Goal: Task Accomplishment & Management: Manage account settings

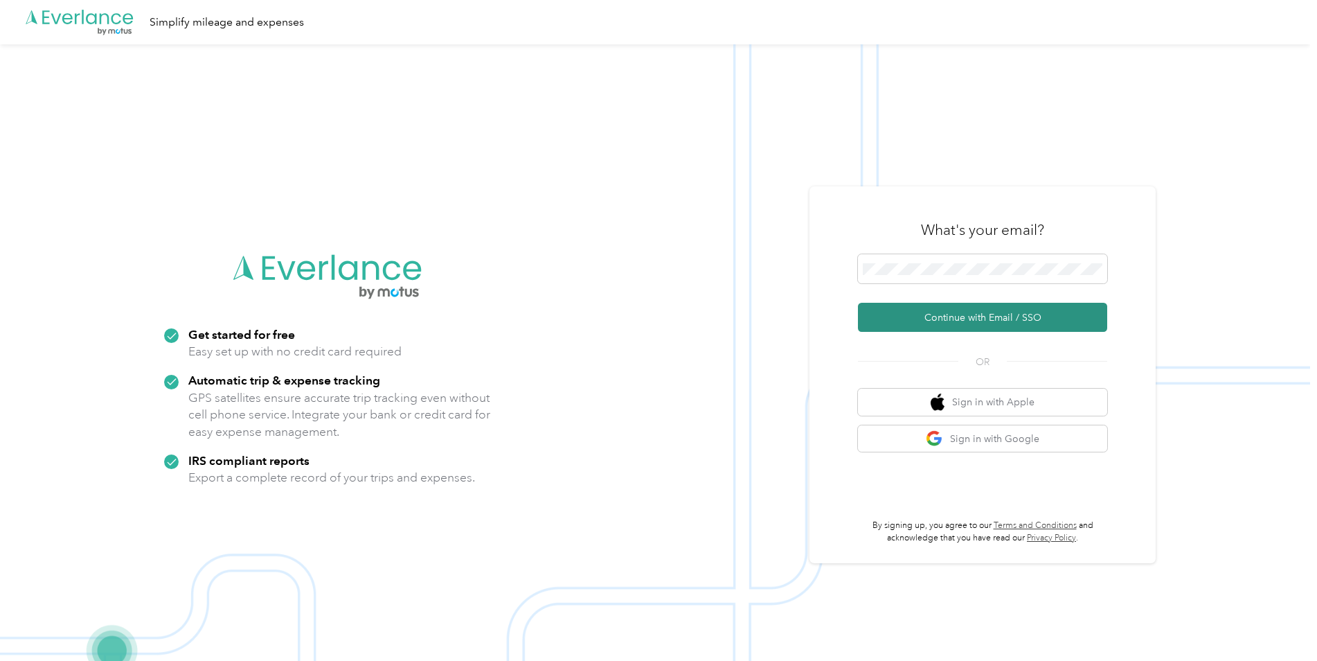
click at [963, 313] on button "Continue with Email / SSO" at bounding box center [982, 317] width 249 height 29
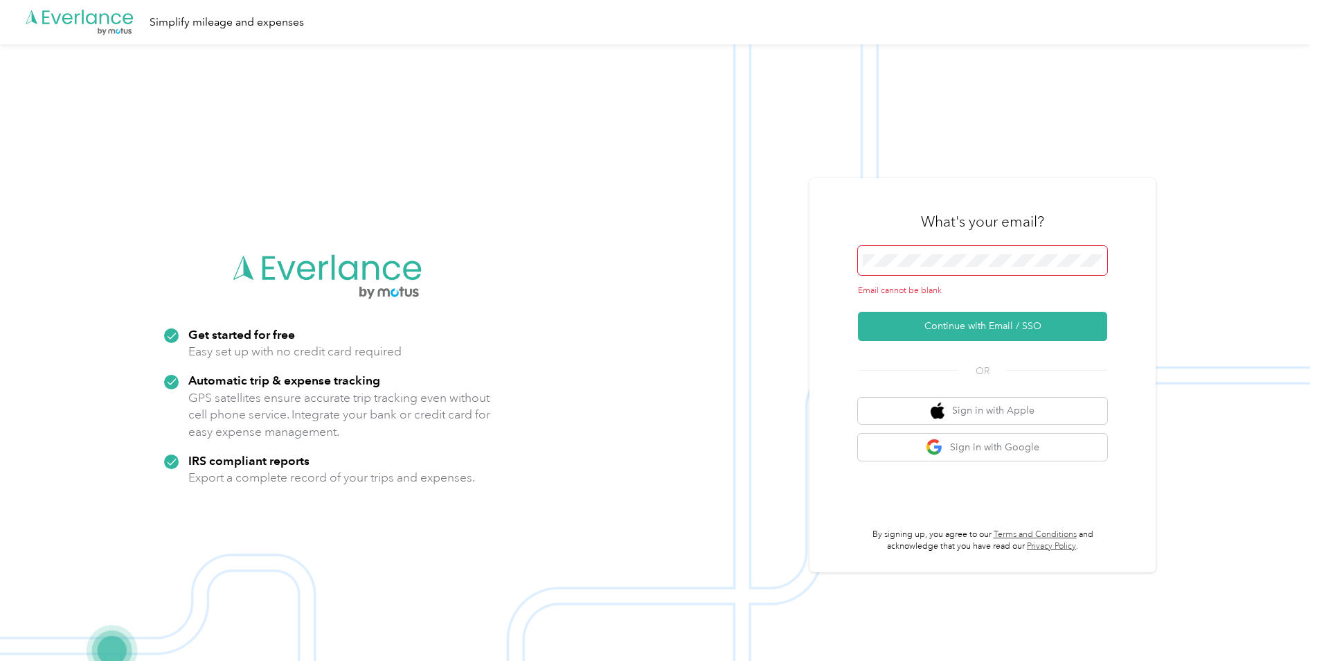
click at [941, 267] on span at bounding box center [982, 260] width 249 height 29
click at [893, 269] on span at bounding box center [982, 260] width 249 height 29
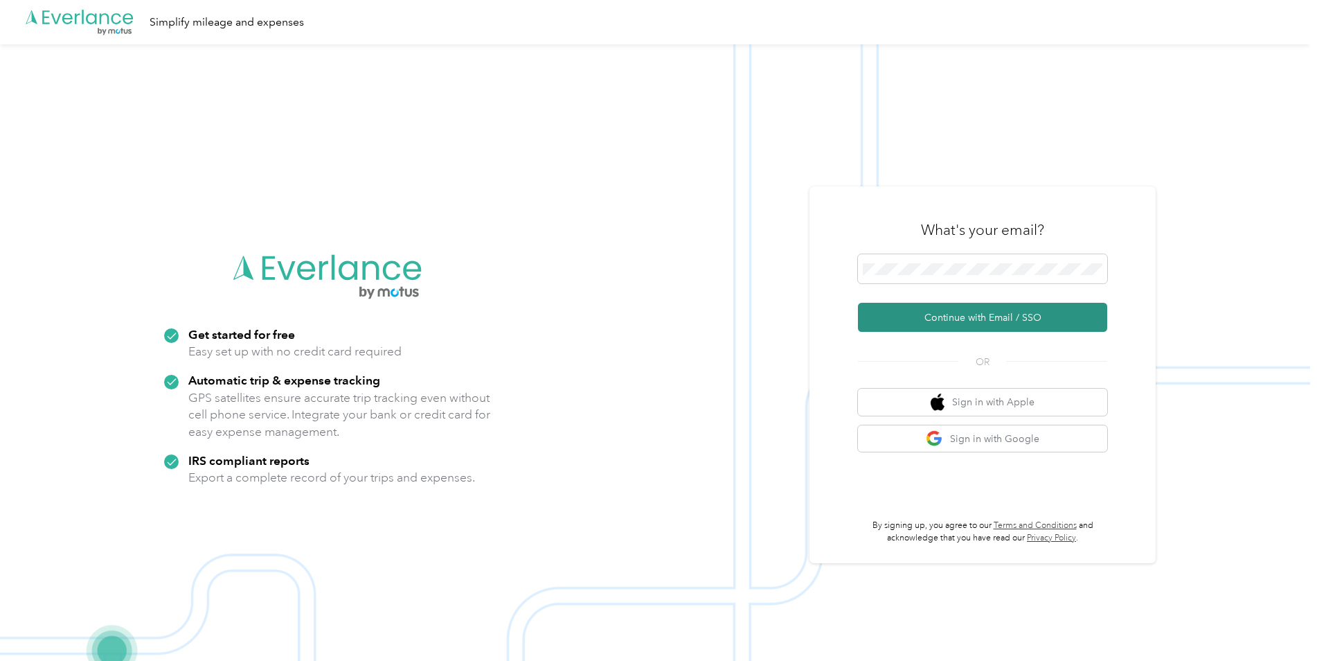
click at [934, 317] on button "Continue with Email / SSO" at bounding box center [982, 317] width 249 height 29
click at [905, 261] on span at bounding box center [982, 268] width 249 height 29
click at [944, 311] on button "Continue with Email / SSO" at bounding box center [982, 317] width 249 height 29
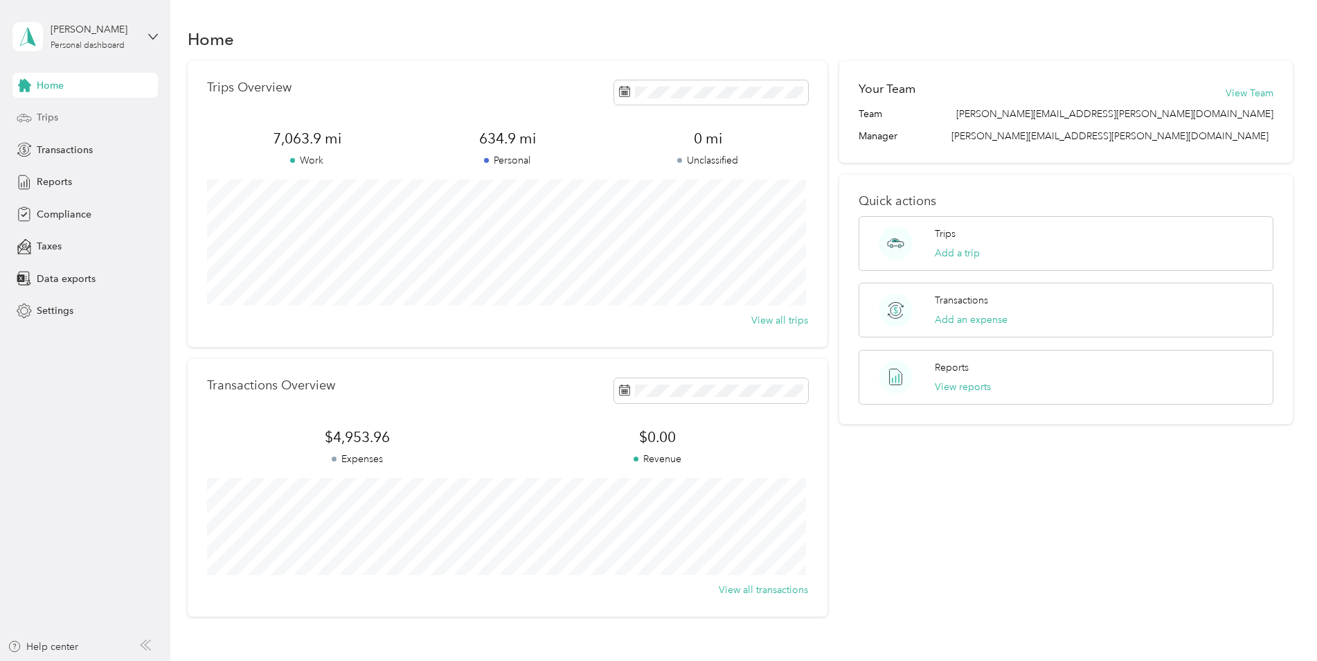
click at [81, 118] on div "Trips" at bounding box center [84, 117] width 145 height 25
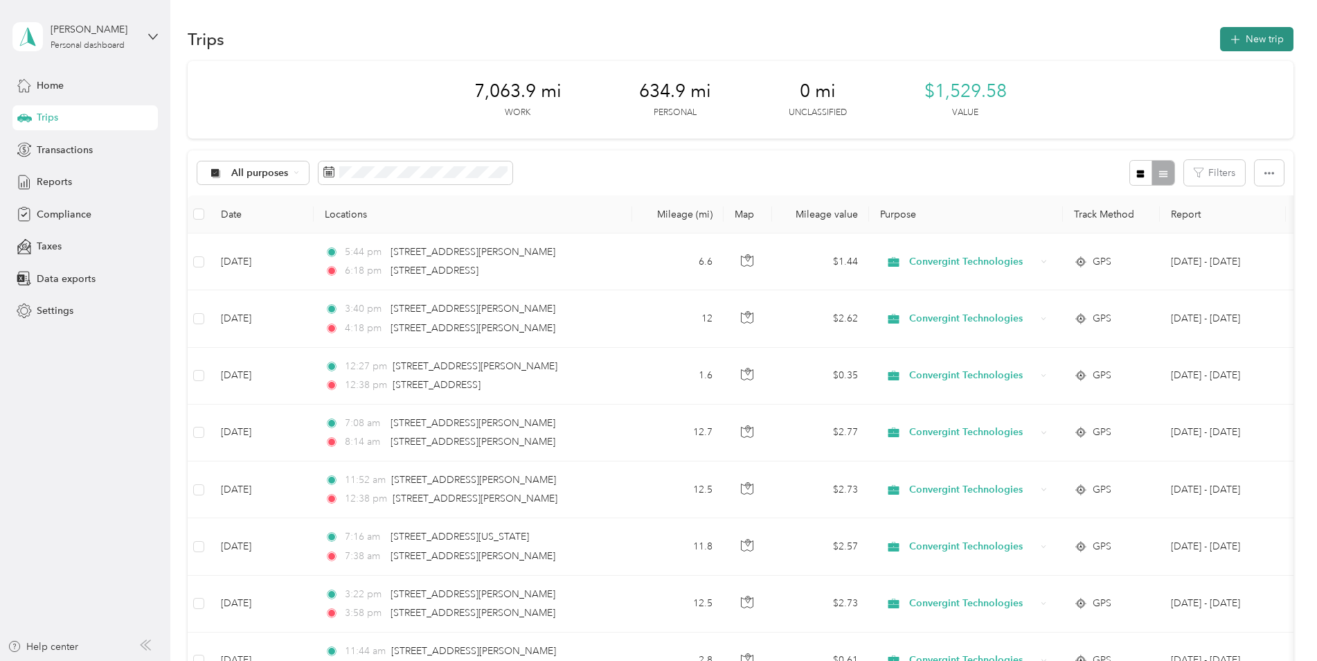
click at [1245, 36] on button "New trip" at bounding box center [1256, 39] width 73 height 24
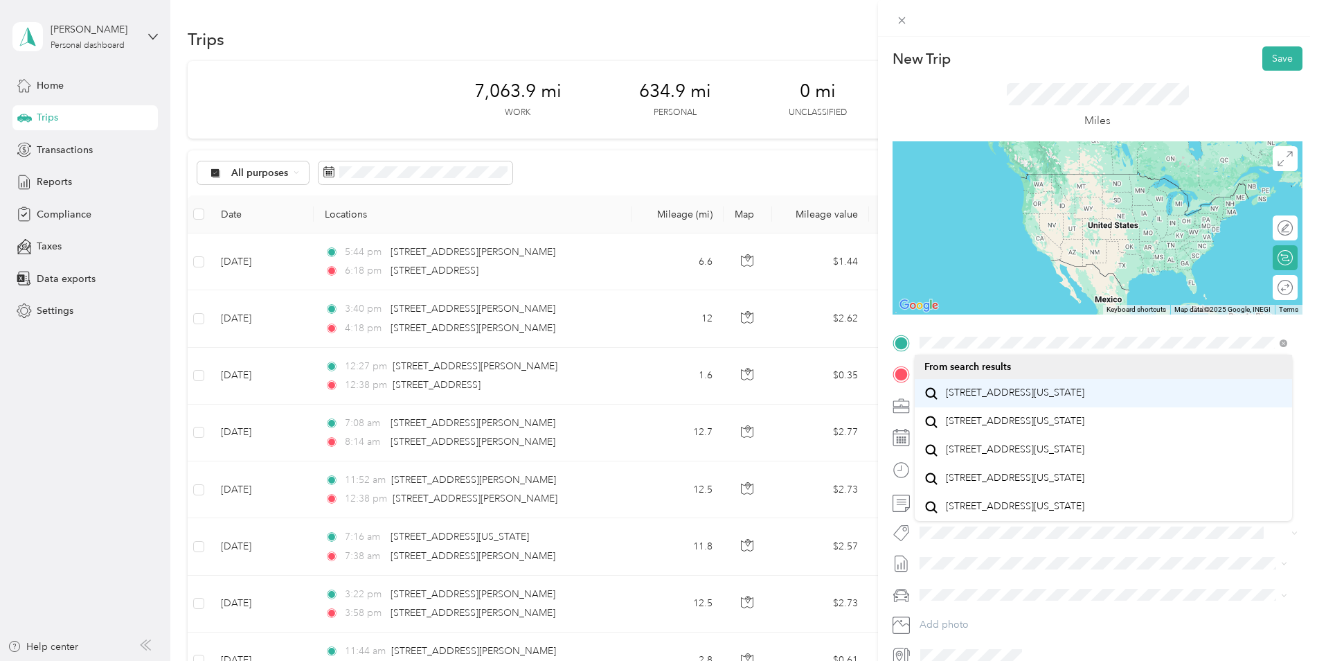
click at [1001, 399] on span "[STREET_ADDRESS][US_STATE]" at bounding box center [1015, 392] width 139 height 12
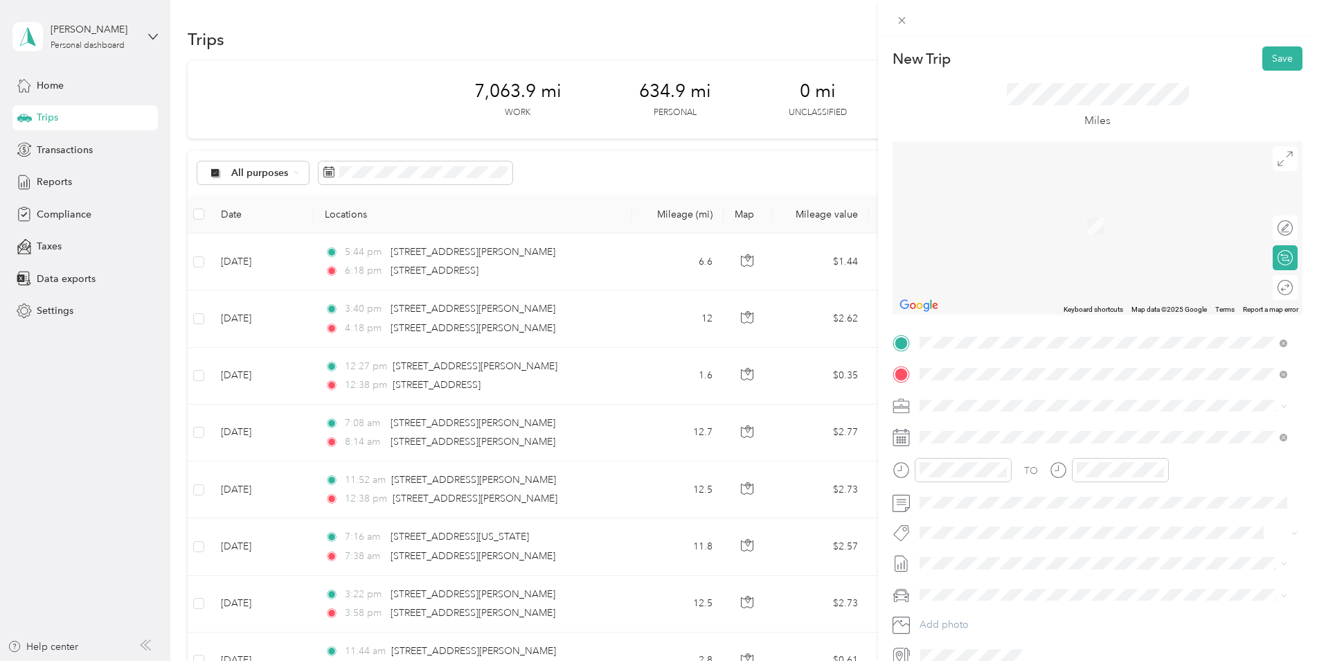
click at [1196, 420] on div "[STREET_ADDRESS][PERSON_NAME][US_STATE]" at bounding box center [1104, 425] width 358 height 19
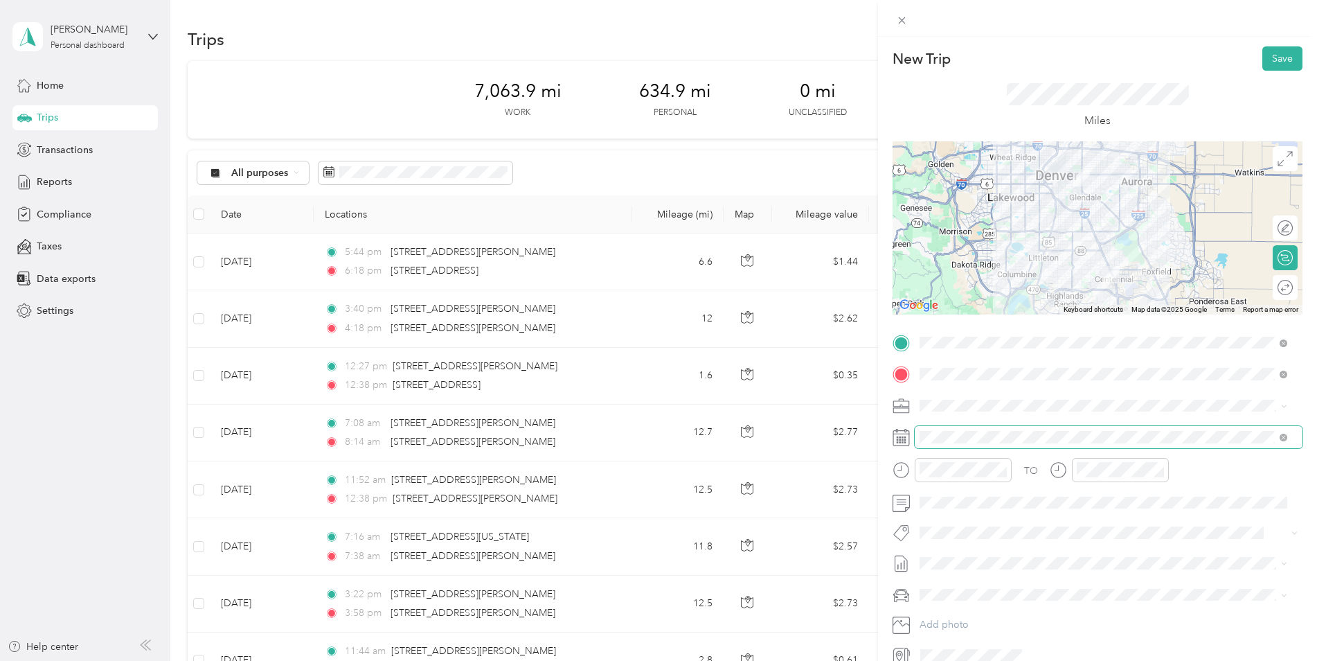
click at [992, 429] on span at bounding box center [1109, 437] width 388 height 22
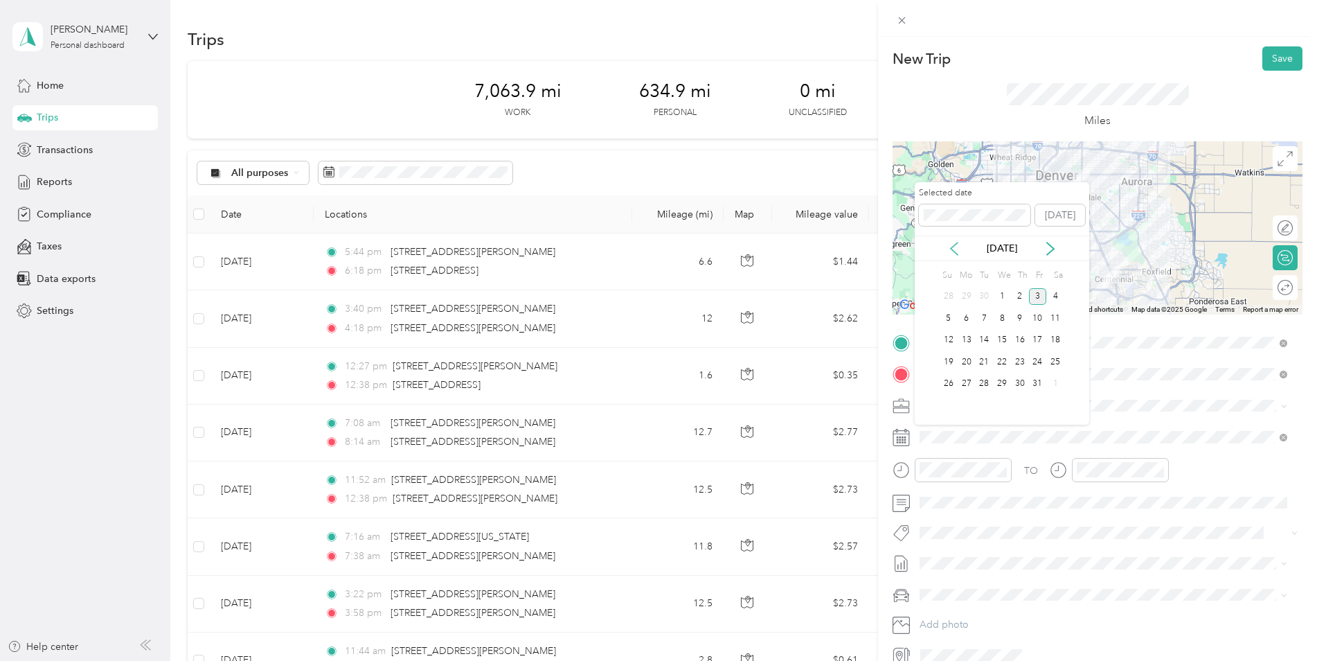
click at [959, 249] on icon at bounding box center [954, 249] width 14 height 14
click at [1019, 360] on div "25" at bounding box center [1020, 361] width 18 height 17
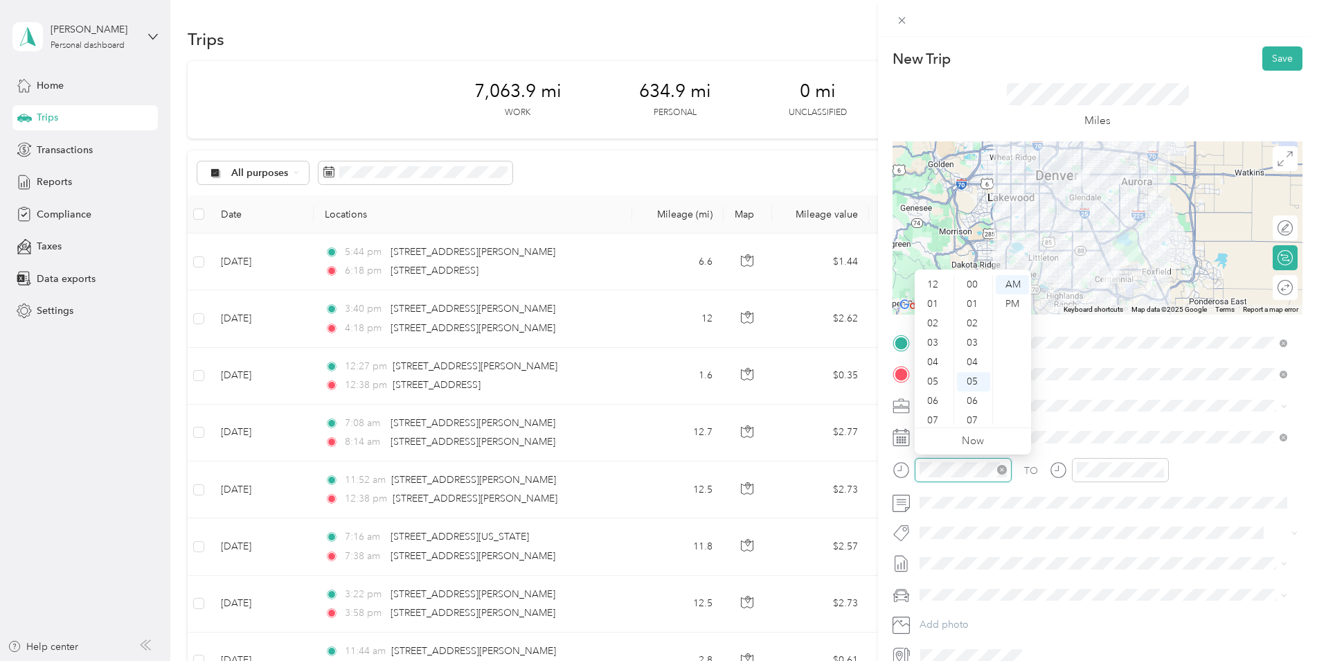
scroll to position [83, 0]
click at [927, 343] on div "07" at bounding box center [934, 337] width 33 height 19
click at [974, 390] on div "15" at bounding box center [973, 391] width 33 height 19
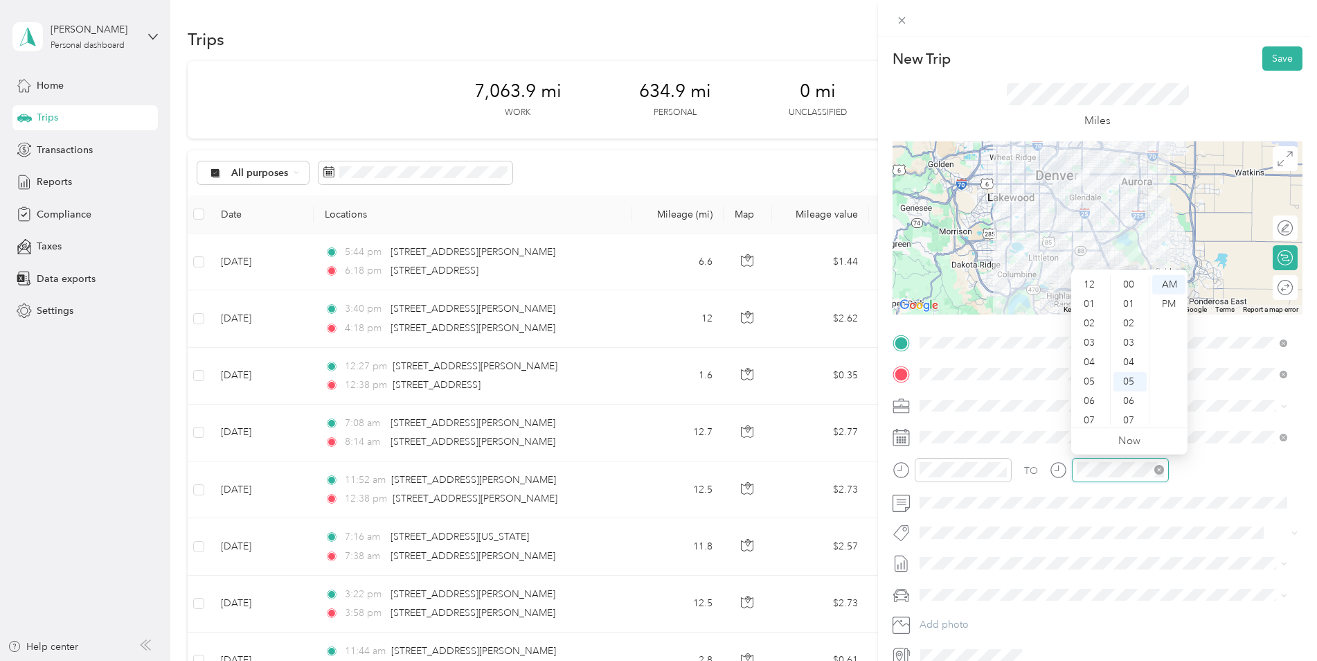
scroll to position [83, 0]
click at [1078, 337] on div "07" at bounding box center [1090, 337] width 33 height 19
click at [1128, 405] on div "30" at bounding box center [1130, 401] width 33 height 19
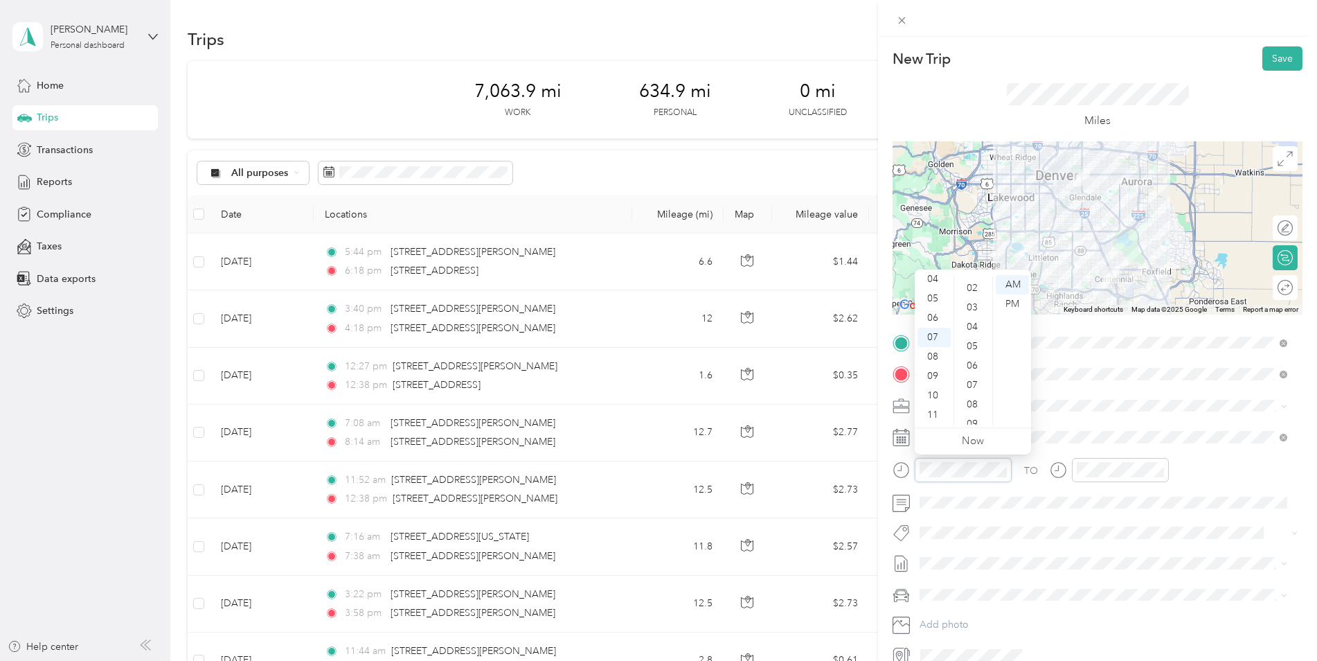
scroll to position [0, 0]
click at [972, 284] on div "00" at bounding box center [973, 284] width 33 height 19
click at [1204, 413] on span at bounding box center [1109, 406] width 388 height 22
click at [1276, 55] on button "Save" at bounding box center [1283, 58] width 40 height 24
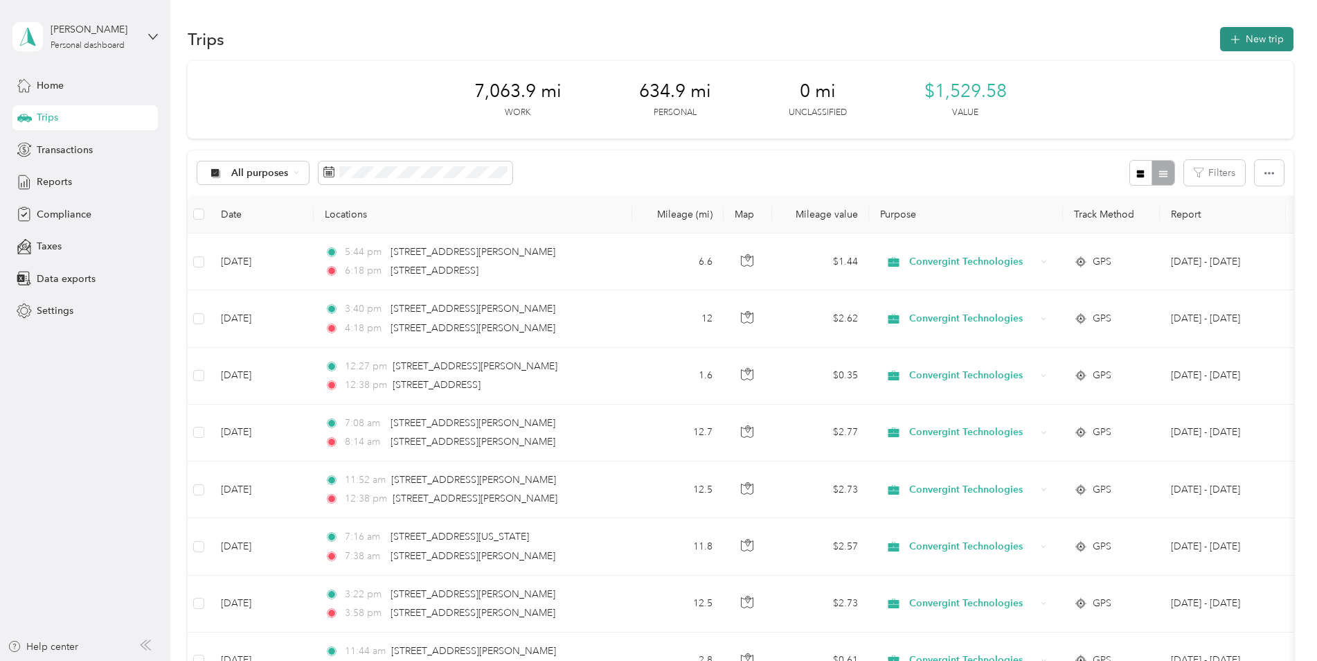
click at [1245, 38] on button "New trip" at bounding box center [1256, 39] width 73 height 24
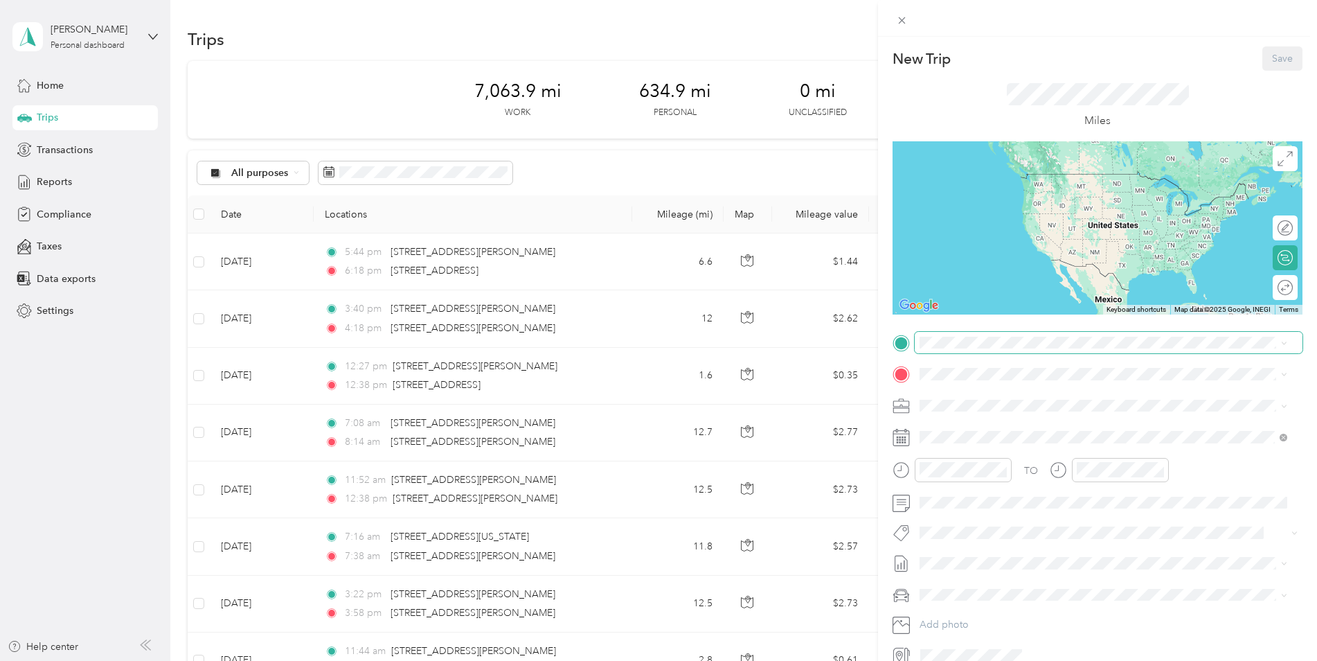
click at [962, 351] on span at bounding box center [1109, 343] width 388 height 22
click at [999, 399] on span "[STREET_ADDRESS][PERSON_NAME][US_STATE]" at bounding box center [1053, 392] width 215 height 12
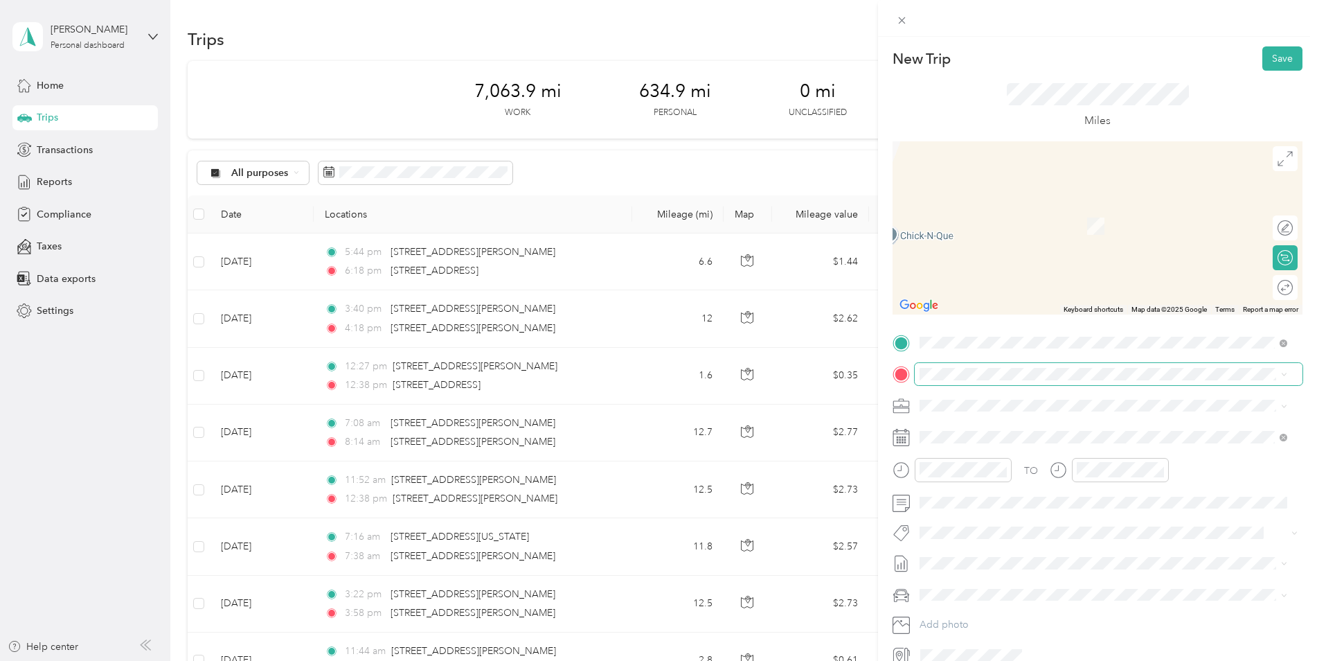
click at [958, 364] on span at bounding box center [1109, 374] width 388 height 22
click at [943, 423] on div "[STREET_ADDRESS][US_STATE]" at bounding box center [1104, 425] width 358 height 19
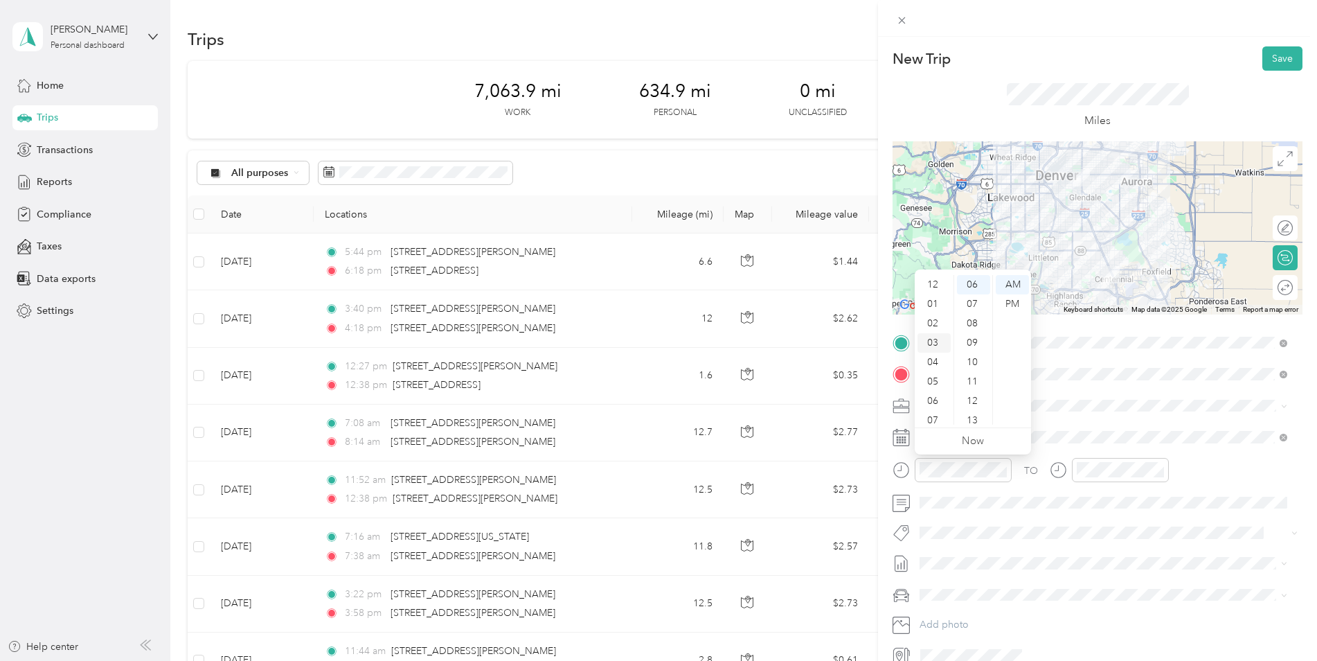
drag, startPoint x: 933, startPoint y: 344, endPoint x: 934, endPoint y: 337, distance: 7.1
click at [934, 337] on div "03" at bounding box center [934, 342] width 33 height 19
click at [1004, 309] on div "PM" at bounding box center [1012, 303] width 33 height 19
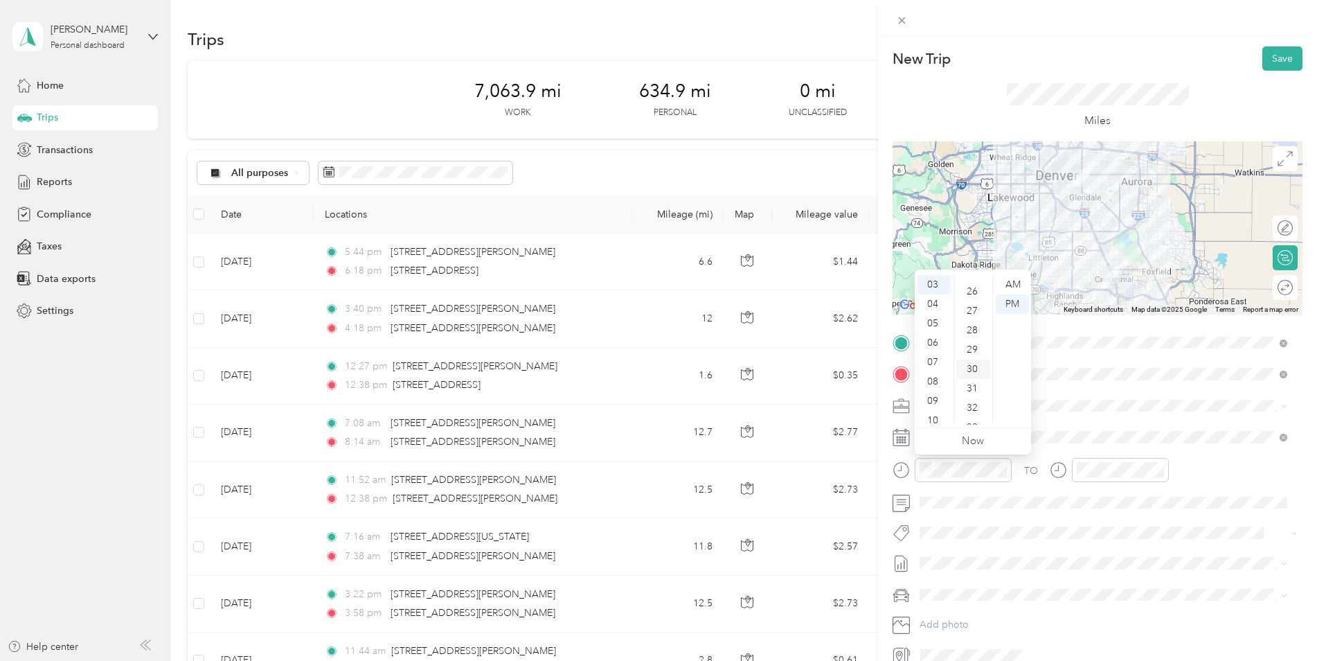
click at [968, 364] on div "30" at bounding box center [973, 368] width 33 height 19
click at [1155, 467] on icon "close-circle" at bounding box center [1160, 470] width 10 height 10
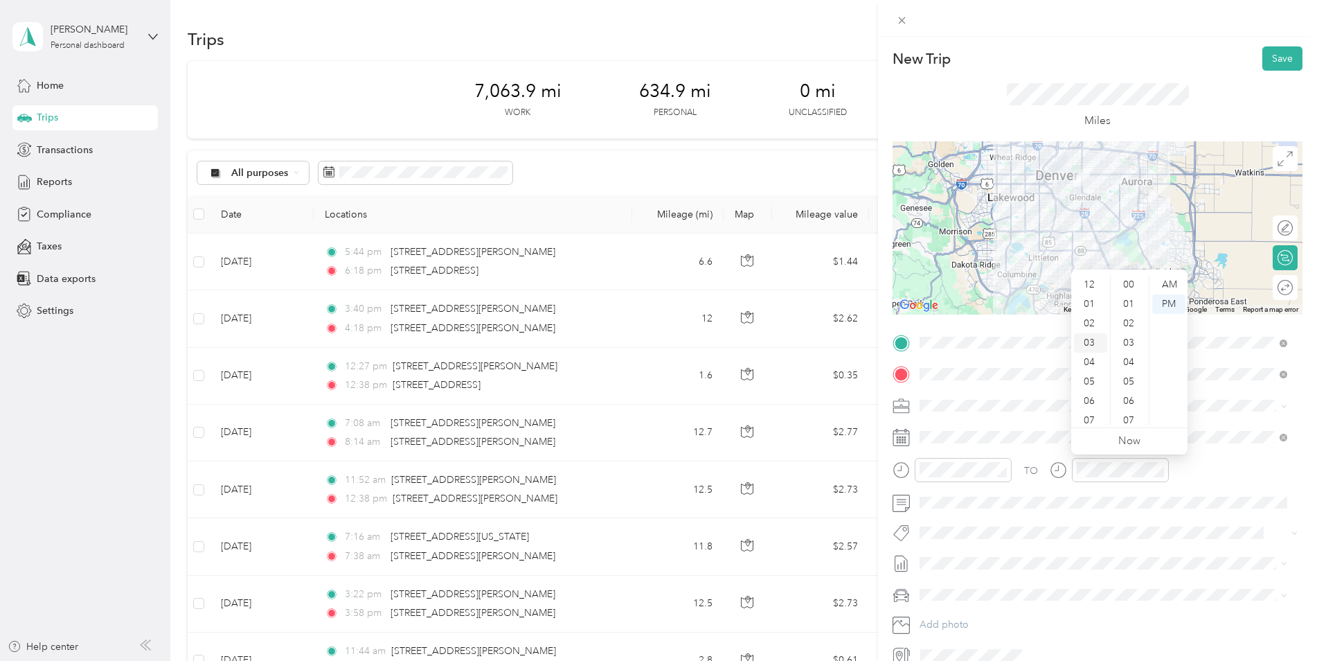
click at [1091, 343] on div "03" at bounding box center [1090, 342] width 33 height 19
click at [1086, 367] on div "04" at bounding box center [1090, 362] width 33 height 19
click at [1125, 285] on div "00" at bounding box center [1130, 284] width 33 height 19
click at [1085, 362] on div "04" at bounding box center [1090, 362] width 33 height 19
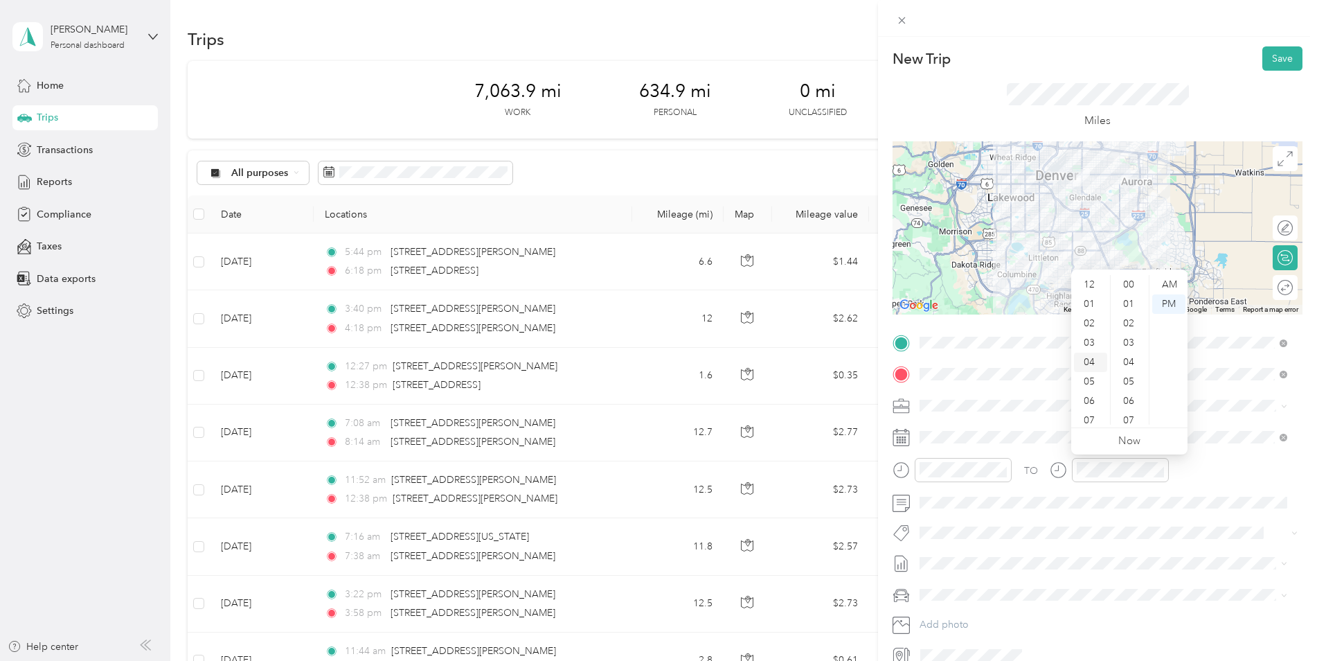
click at [1087, 356] on div "04" at bounding box center [1090, 362] width 33 height 19
click at [1157, 474] on icon "close-circle" at bounding box center [1160, 470] width 10 height 10
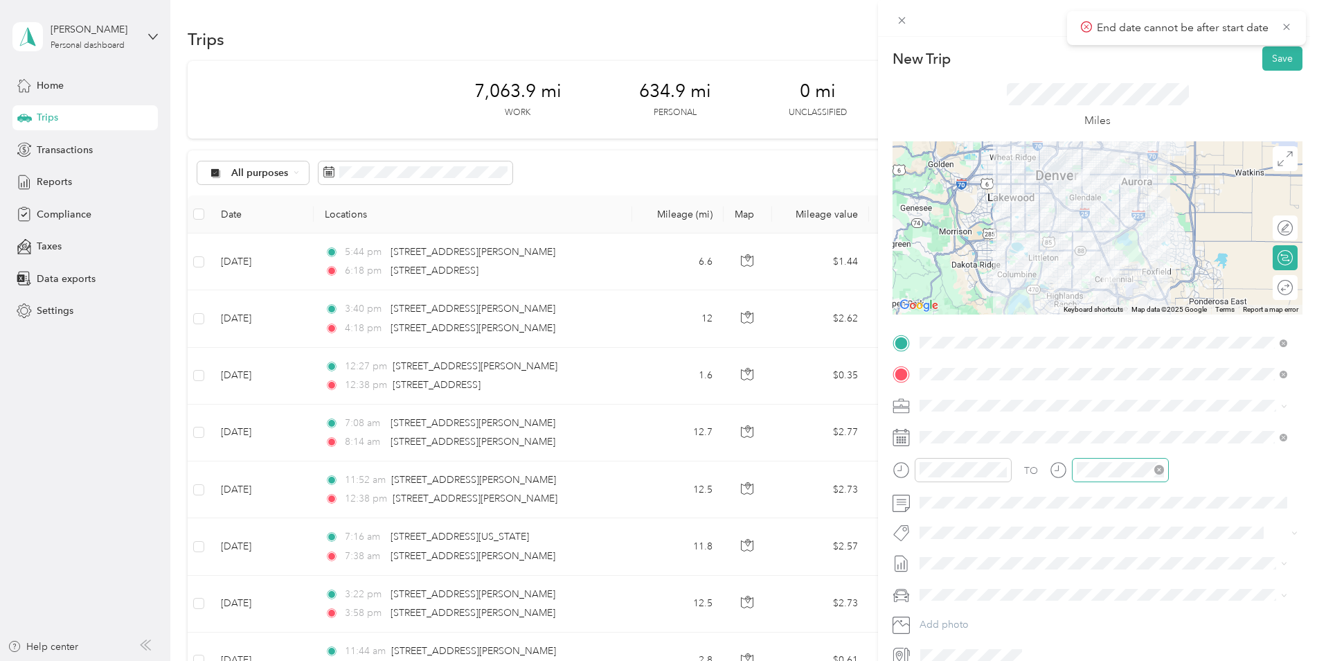
click at [1059, 472] on icon at bounding box center [1058, 469] width 17 height 17
click at [1091, 366] on div "04" at bounding box center [1090, 362] width 33 height 19
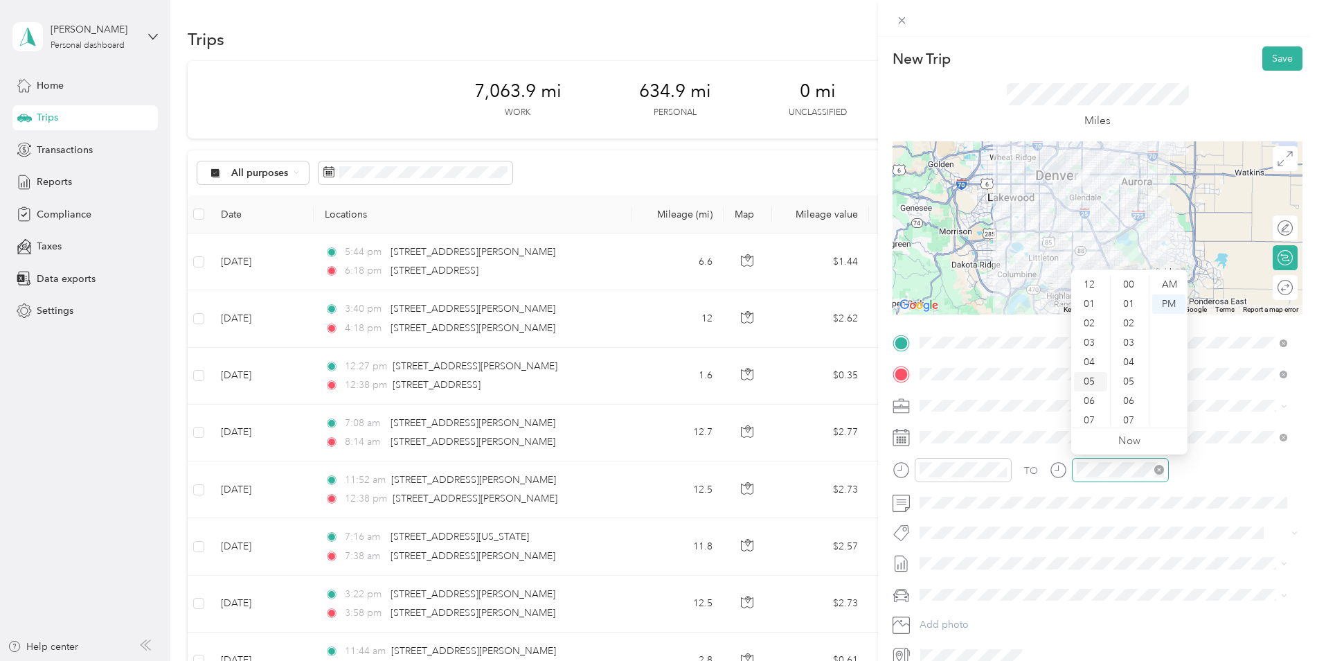
click at [1096, 377] on div "05" at bounding box center [1090, 381] width 33 height 19
click at [1096, 344] on div "03" at bounding box center [1090, 342] width 33 height 19
click at [1161, 296] on div "PM" at bounding box center [1168, 303] width 33 height 19
click at [1166, 286] on div "AM" at bounding box center [1168, 284] width 33 height 19
click at [1169, 302] on div "PM" at bounding box center [1168, 303] width 33 height 19
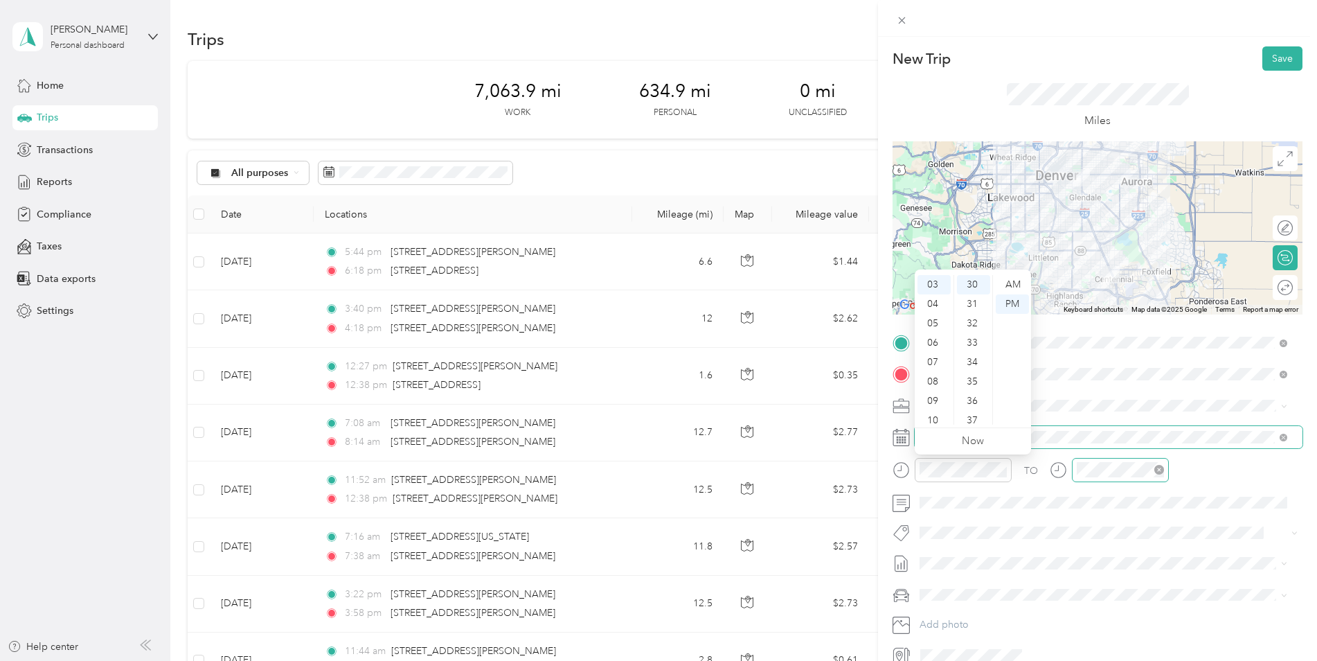
click at [1091, 428] on span at bounding box center [1109, 437] width 388 height 22
click at [905, 438] on rect at bounding box center [906, 437] width 2 height 2
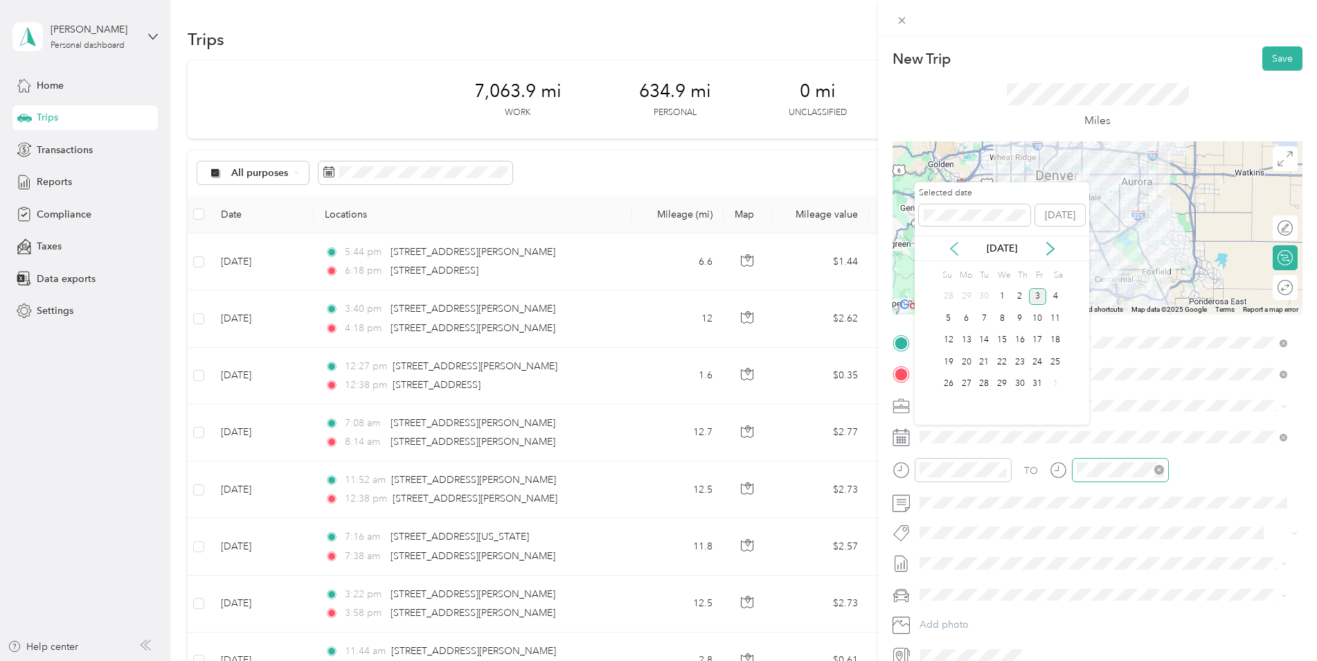
click at [954, 245] on icon at bounding box center [954, 248] width 7 height 12
click at [1020, 362] on div "25" at bounding box center [1020, 361] width 18 height 17
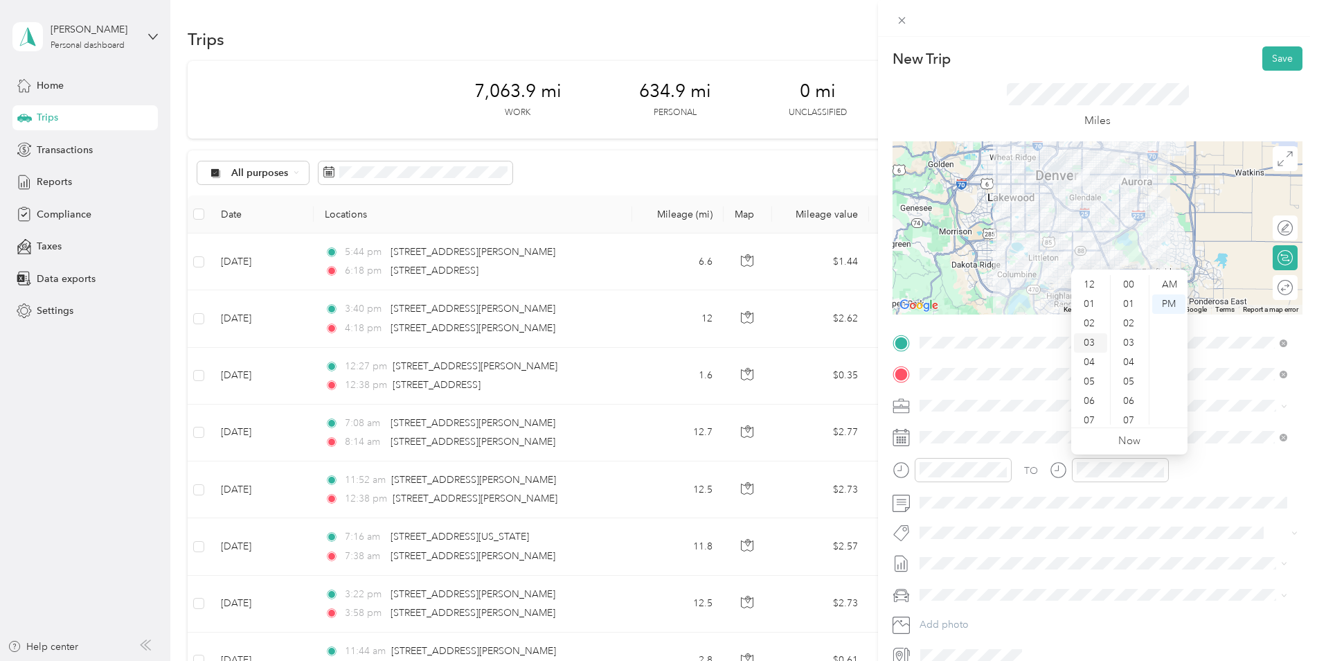
click at [1087, 338] on div "03" at bounding box center [1090, 342] width 33 height 19
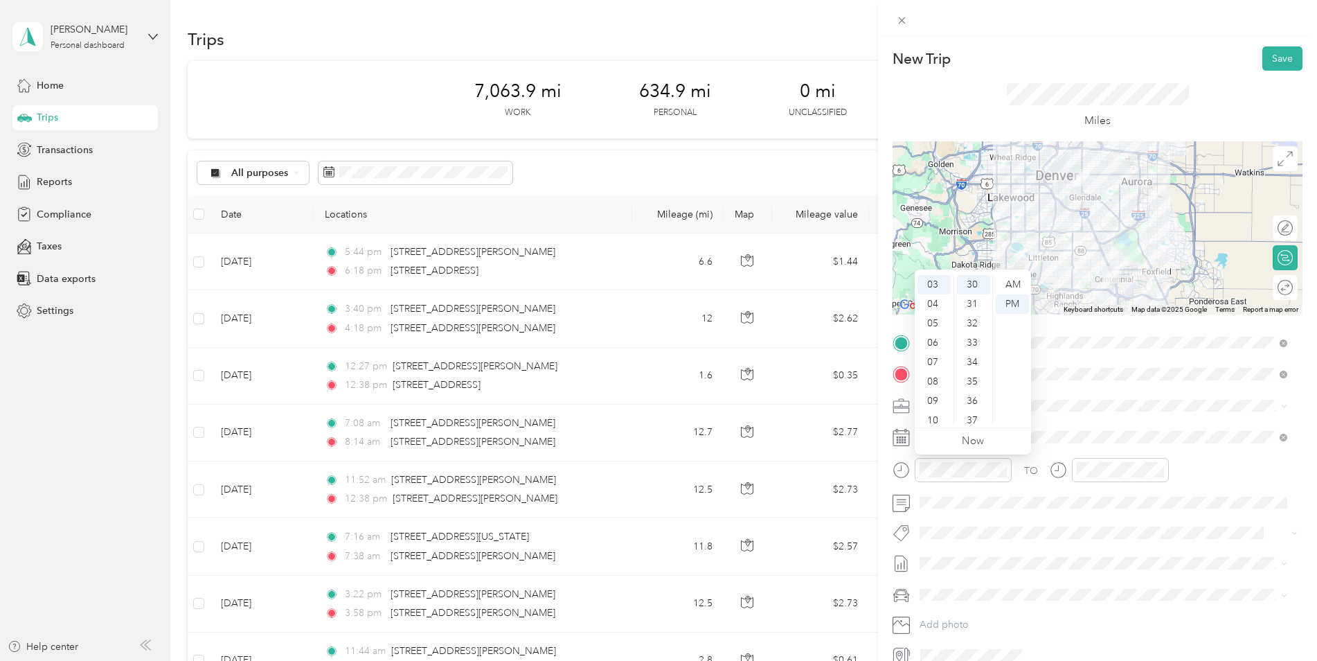
click at [1123, 456] on div "TO Add photo" at bounding box center [1098, 499] width 410 height 335
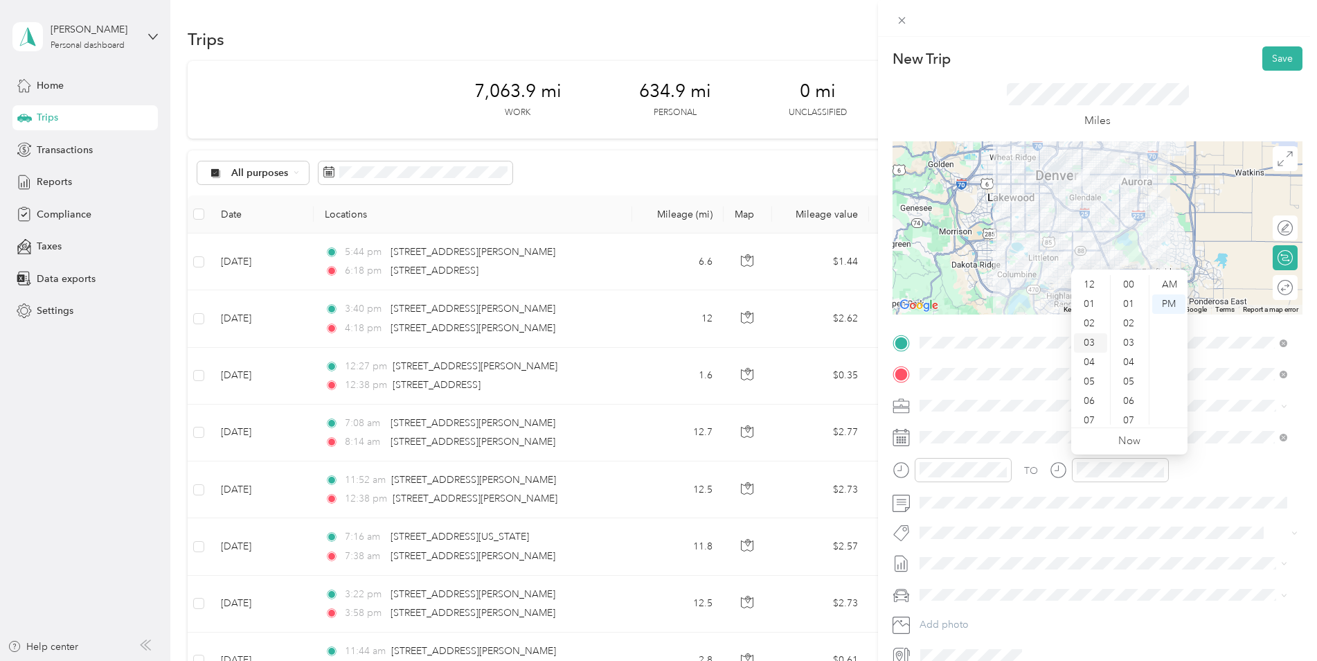
click at [1093, 345] on div "03" at bounding box center [1090, 342] width 33 height 19
click at [999, 472] on icon "close-circle" at bounding box center [1002, 470] width 10 height 10
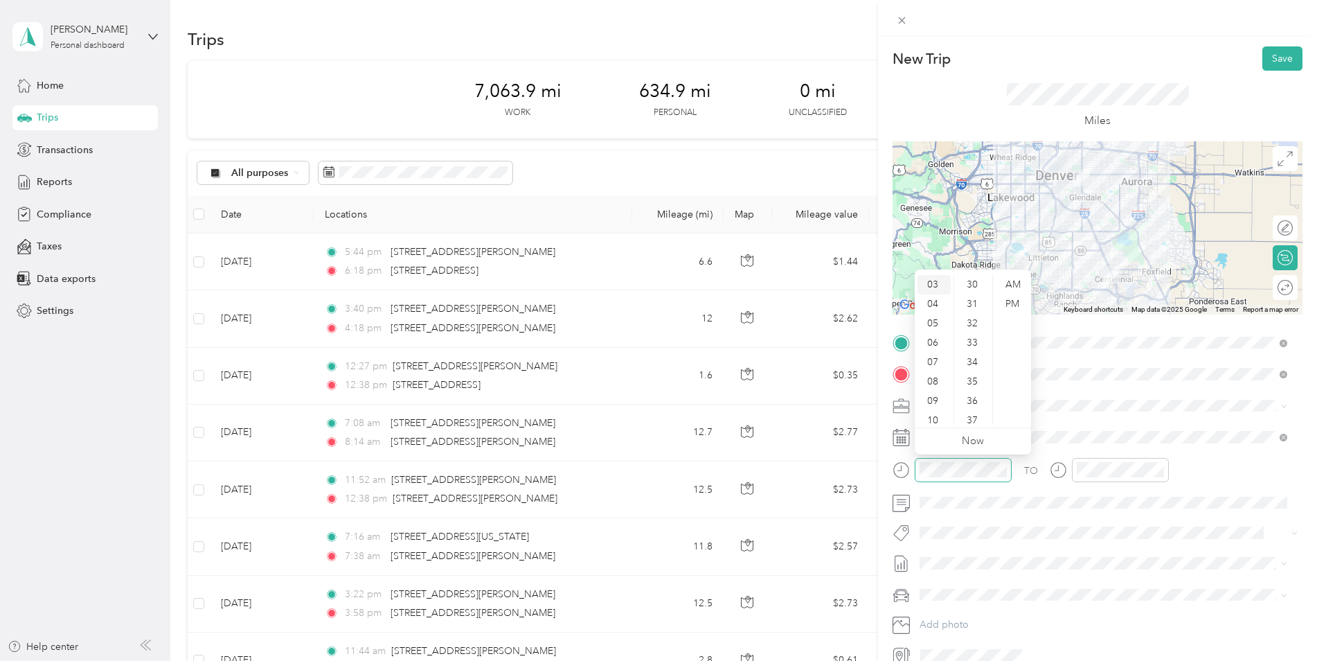
click at [934, 288] on div "03" at bounding box center [934, 284] width 33 height 19
click at [974, 286] on div "30" at bounding box center [973, 284] width 33 height 19
click at [1020, 302] on div "PM" at bounding box center [1012, 303] width 33 height 19
click at [1157, 467] on icon "close-circle" at bounding box center [1160, 470] width 10 height 10
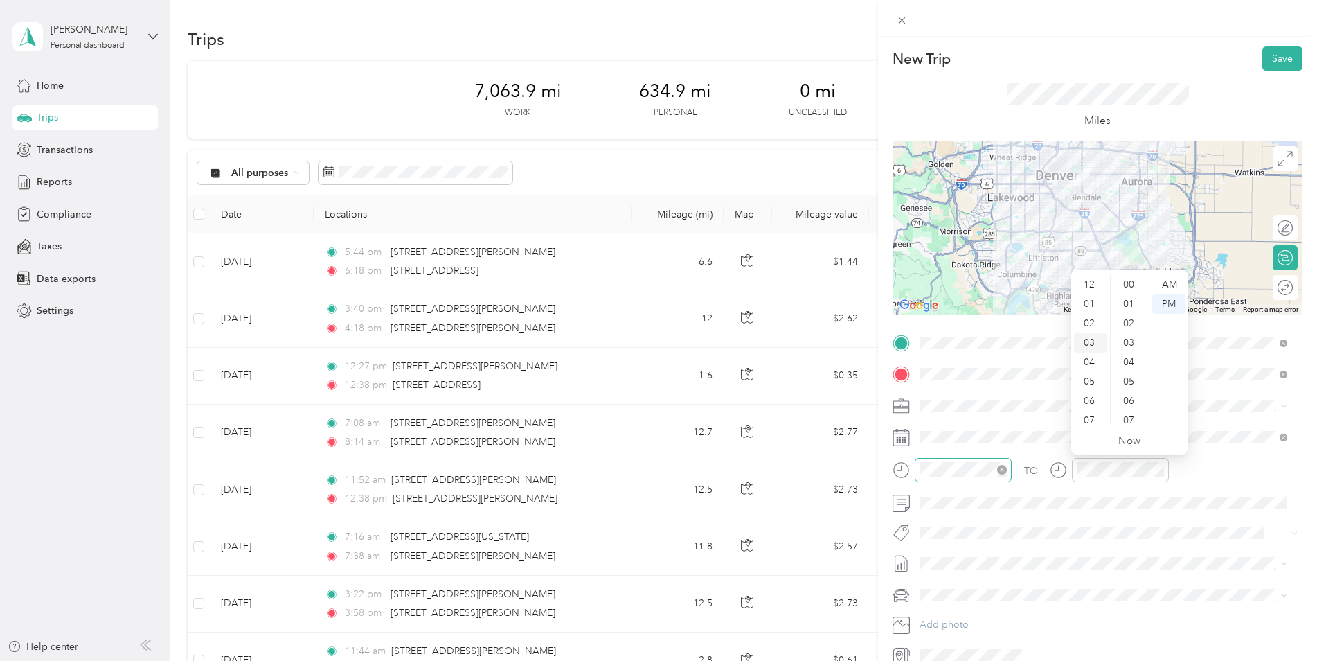
click at [1088, 340] on div "03" at bounding box center [1090, 342] width 33 height 19
click at [1164, 285] on div "AM" at bounding box center [1168, 284] width 33 height 19
click at [1088, 370] on div "04" at bounding box center [1090, 362] width 33 height 19
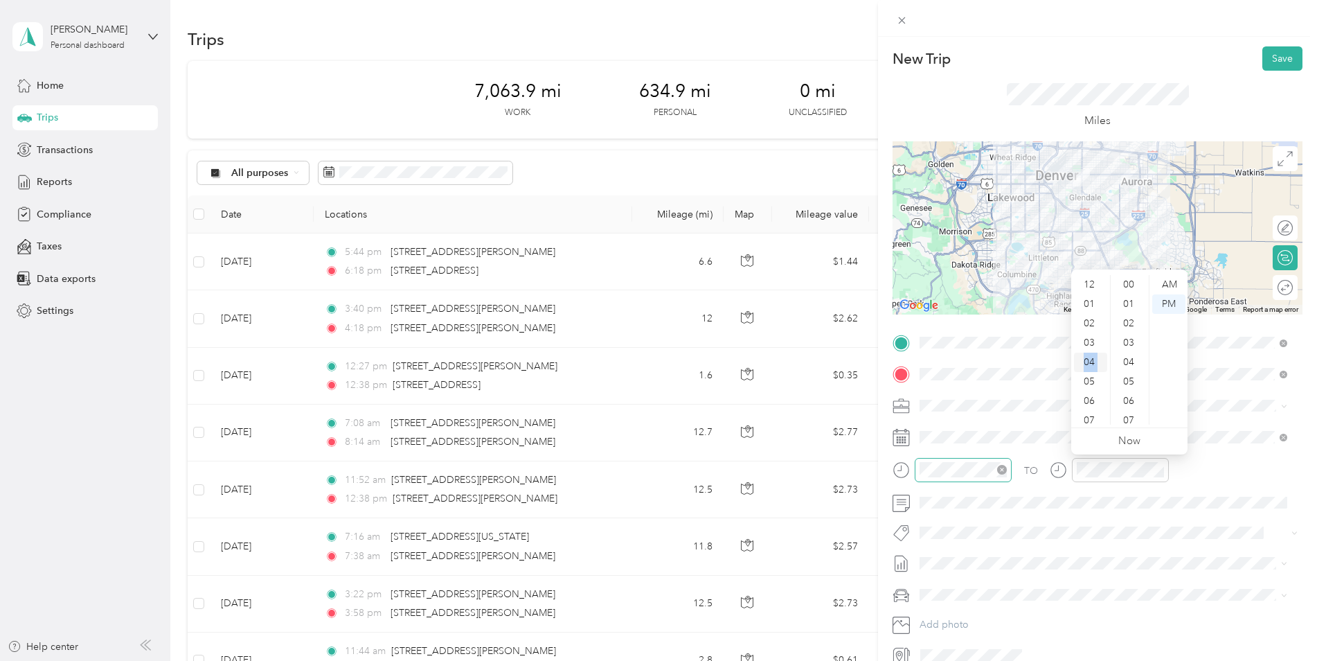
click at [1086, 367] on div "04" at bounding box center [1090, 362] width 33 height 19
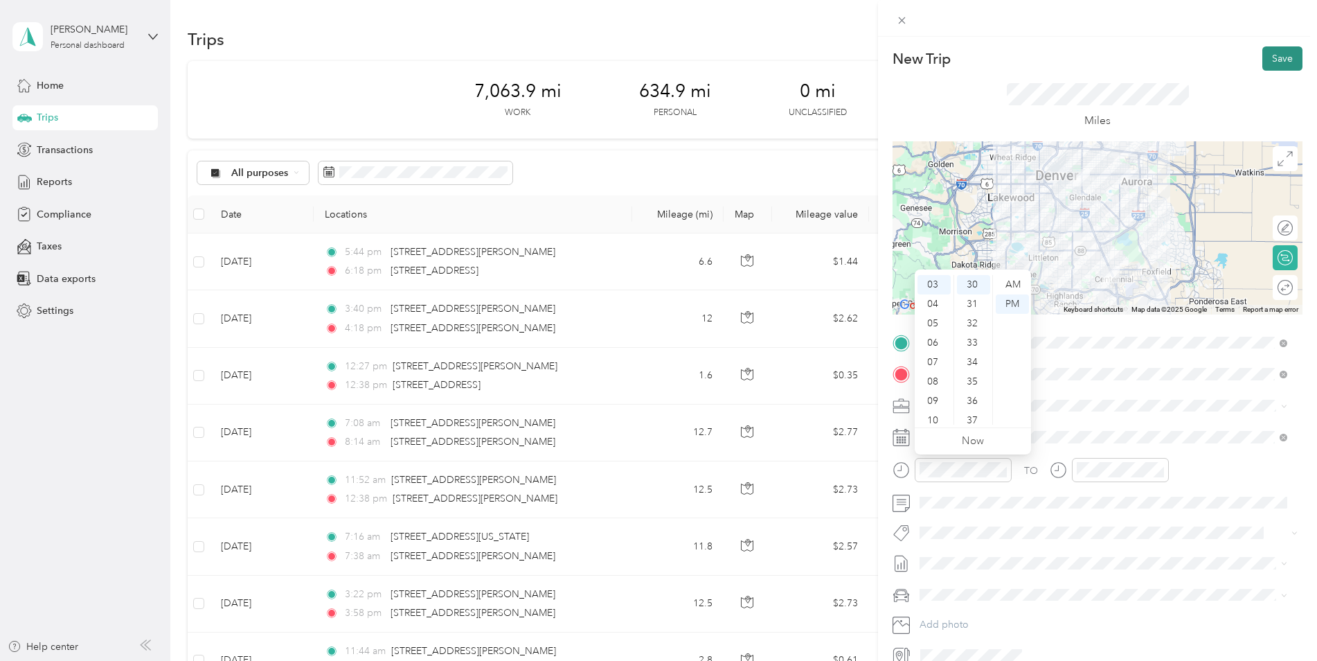
click at [1270, 55] on button "Save" at bounding box center [1283, 58] width 40 height 24
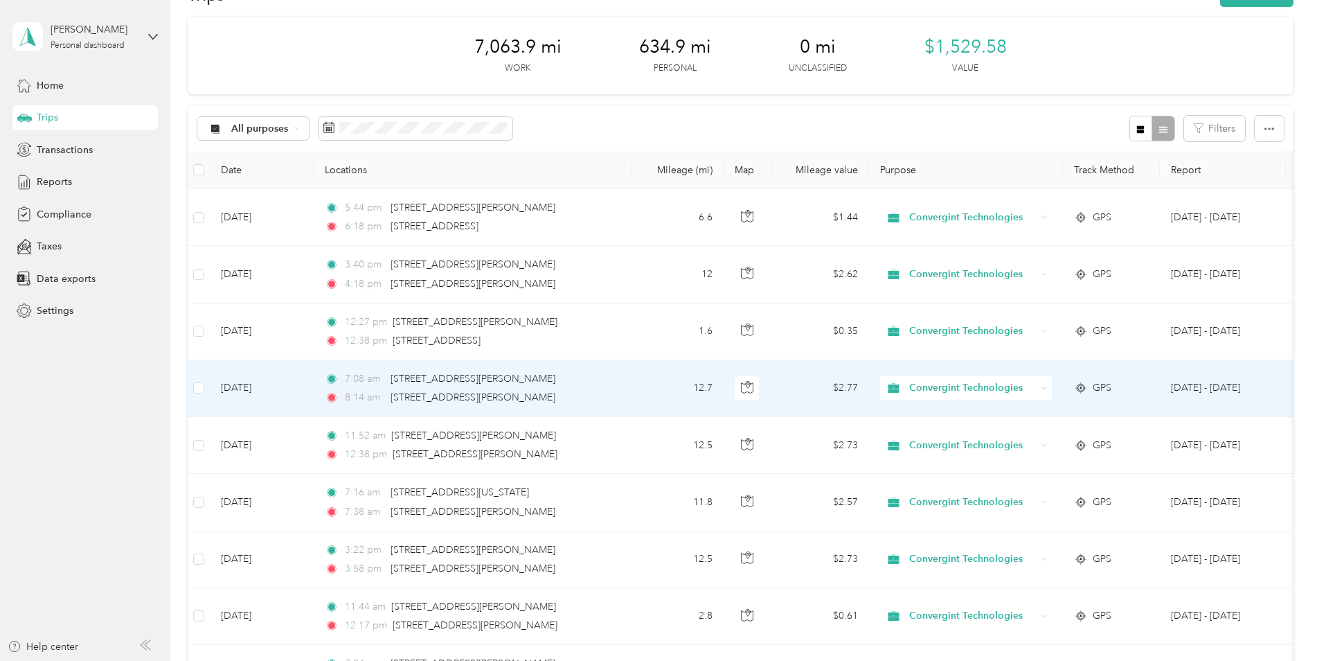
scroll to position [0, 0]
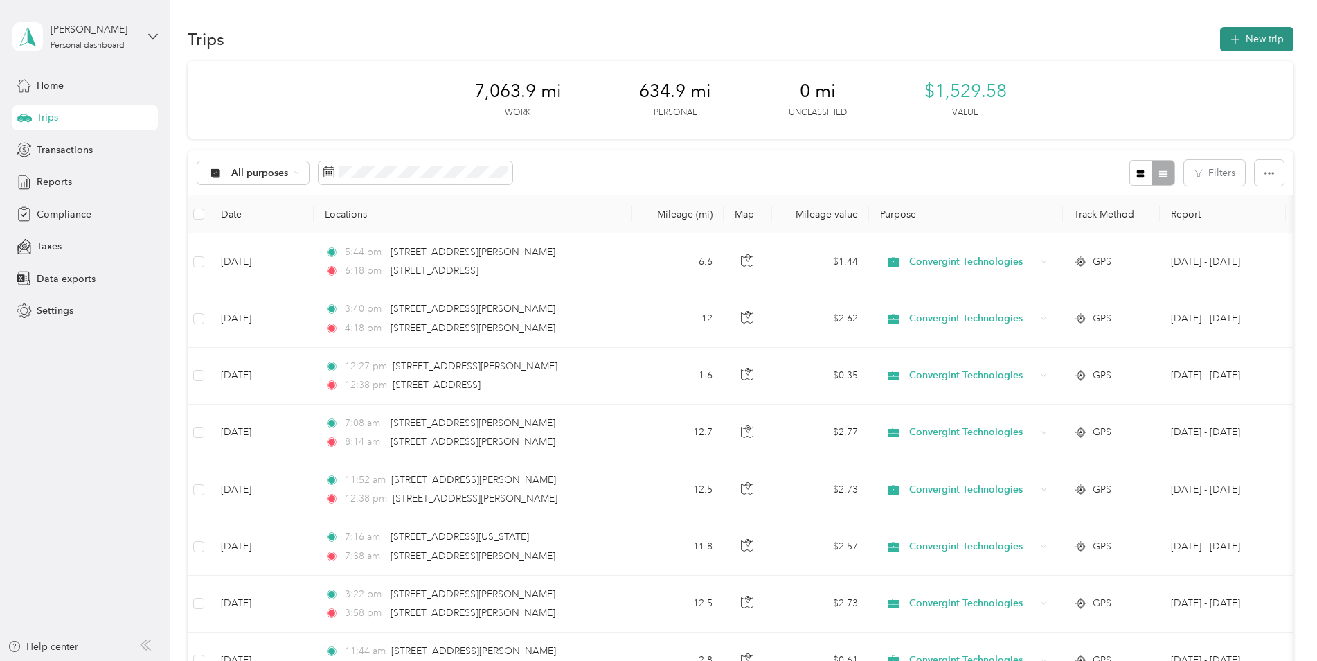
click at [1236, 40] on icon "button" at bounding box center [1235, 40] width 16 height 16
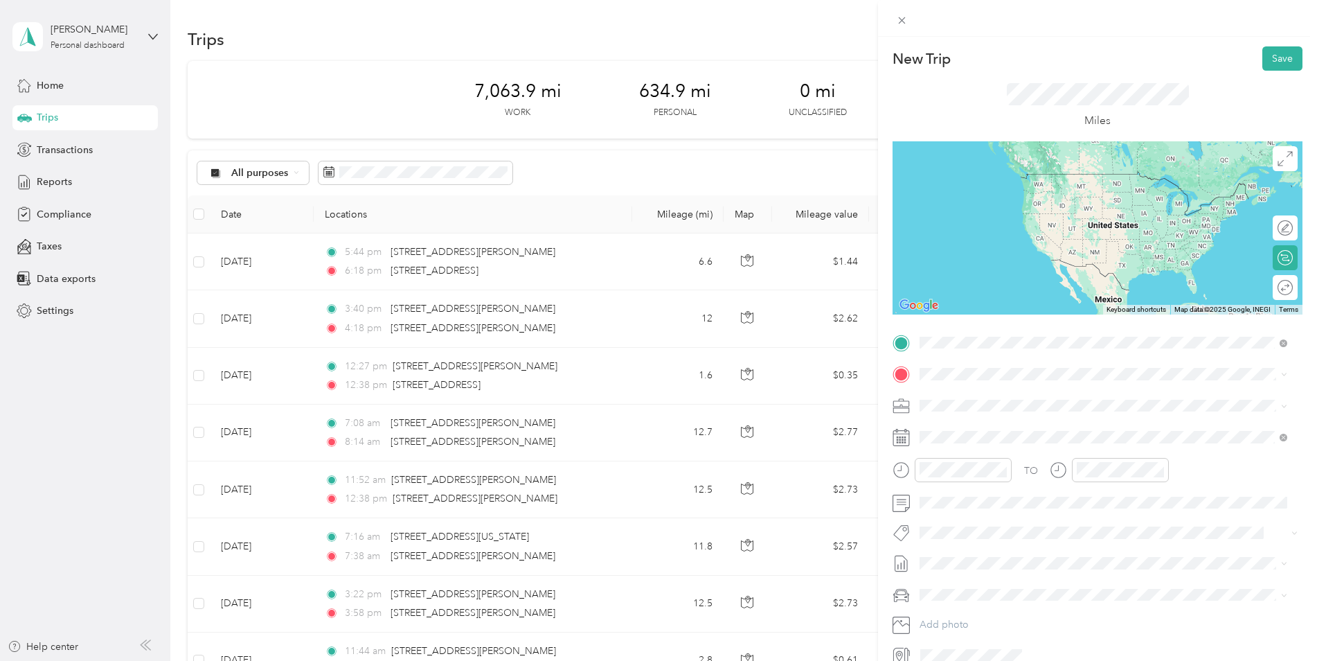
click at [999, 399] on span "[STREET_ADDRESS][US_STATE]" at bounding box center [1015, 392] width 139 height 12
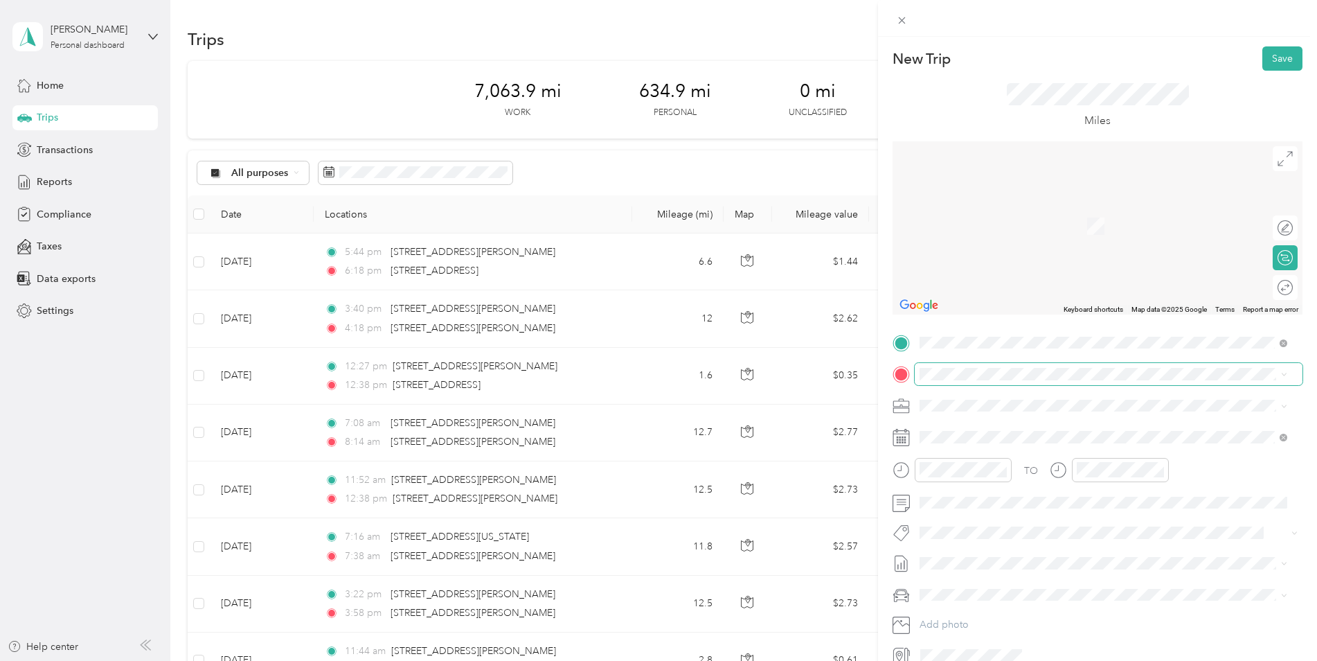
click at [960, 364] on span at bounding box center [1109, 374] width 388 height 22
click at [945, 434] on div "[STREET_ADDRESS][PERSON_NAME][US_STATE]" at bounding box center [1104, 425] width 358 height 19
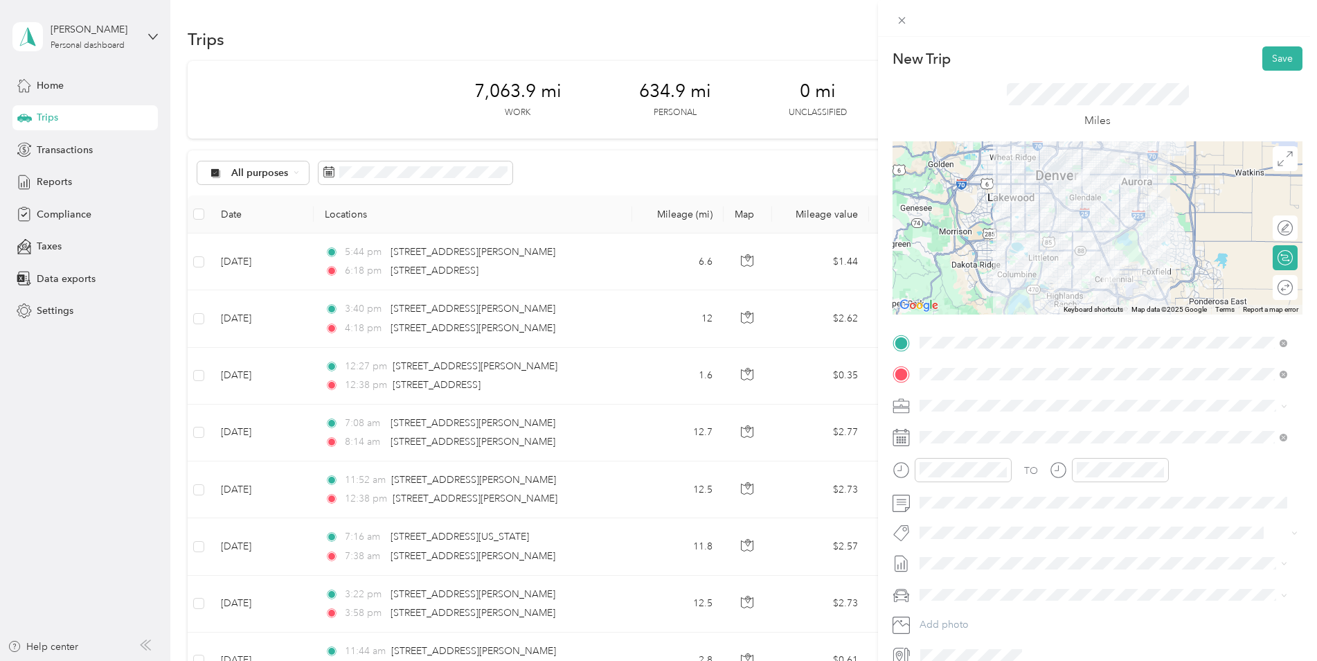
click at [900, 438] on rect at bounding box center [900, 437] width 2 height 2
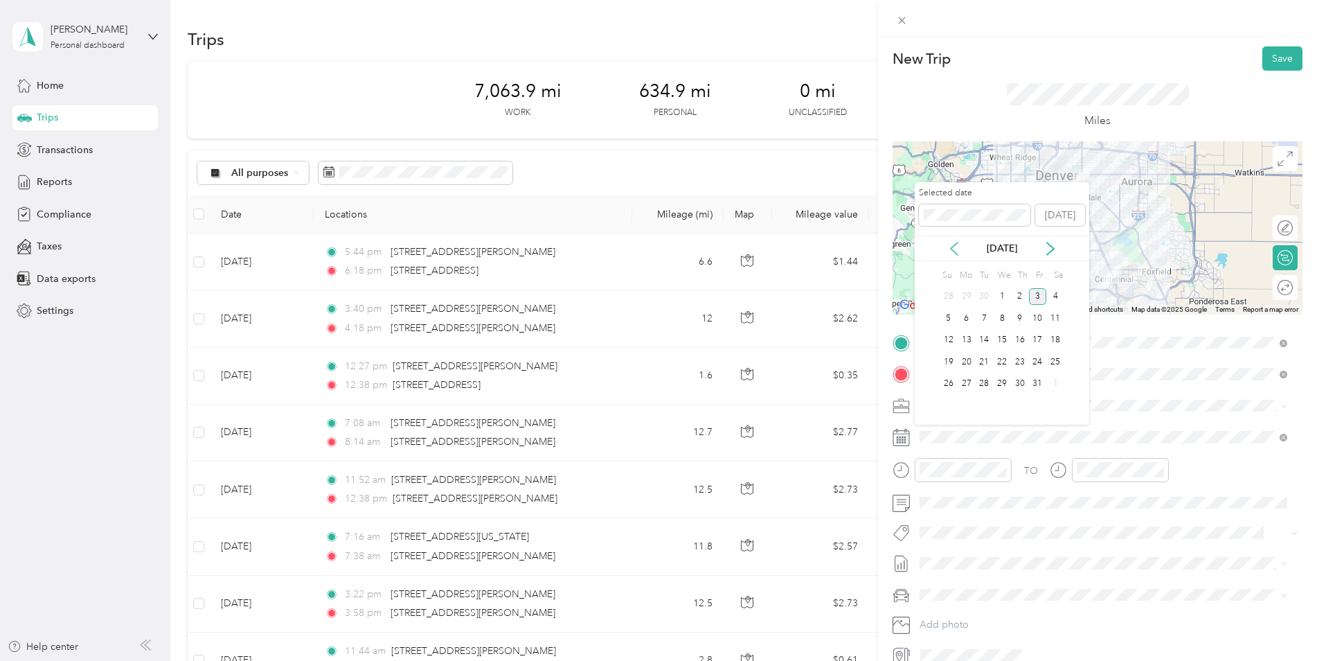
click at [954, 248] on icon at bounding box center [954, 249] width 14 height 14
click at [1035, 357] on div "26" at bounding box center [1038, 361] width 18 height 17
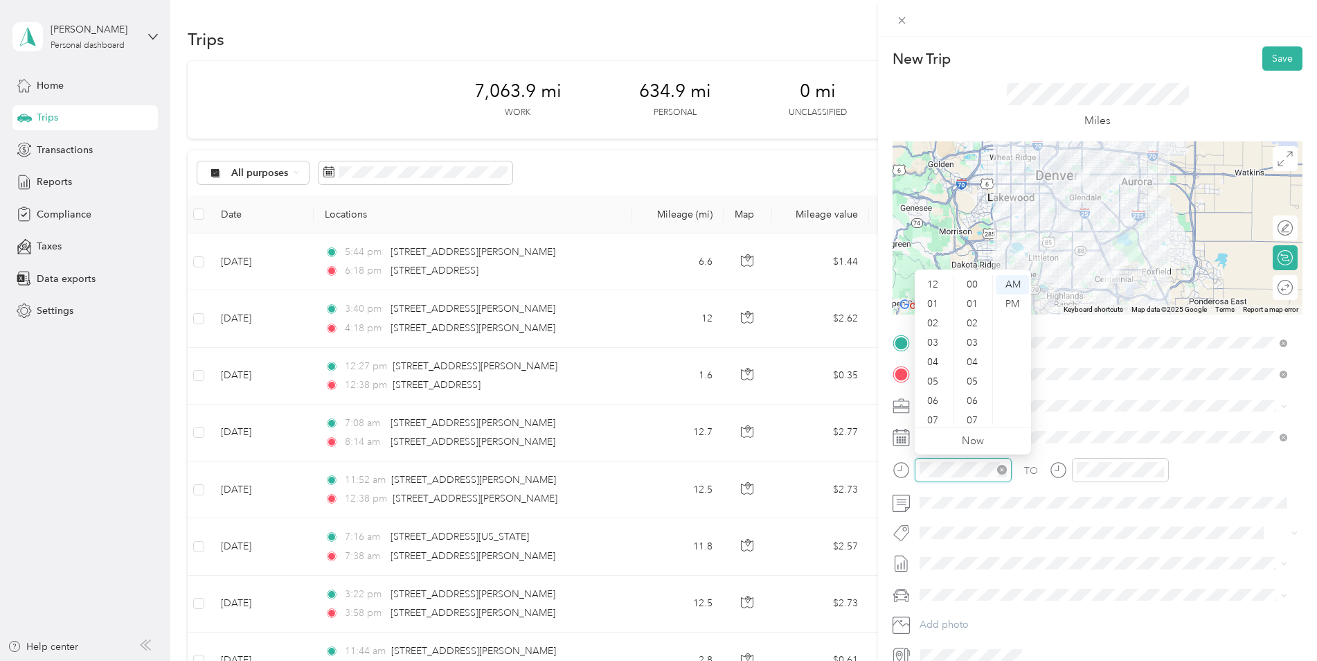
scroll to position [83, 0]
click at [929, 337] on div "07" at bounding box center [934, 337] width 33 height 19
click at [979, 281] on div "00" at bounding box center [973, 280] width 33 height 19
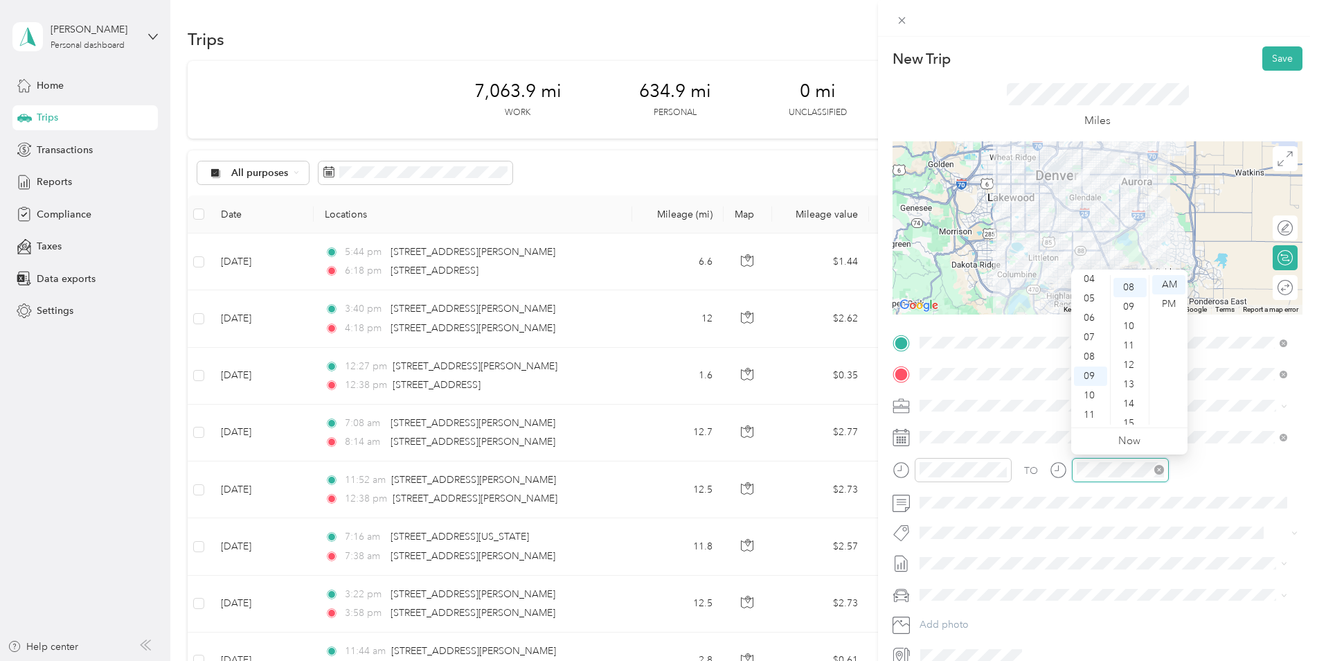
scroll to position [155, 0]
click at [1092, 338] on div "07" at bounding box center [1090, 337] width 33 height 19
click at [1135, 363] on div "30" at bounding box center [1130, 368] width 33 height 19
click at [1273, 66] on button "Save" at bounding box center [1283, 58] width 40 height 24
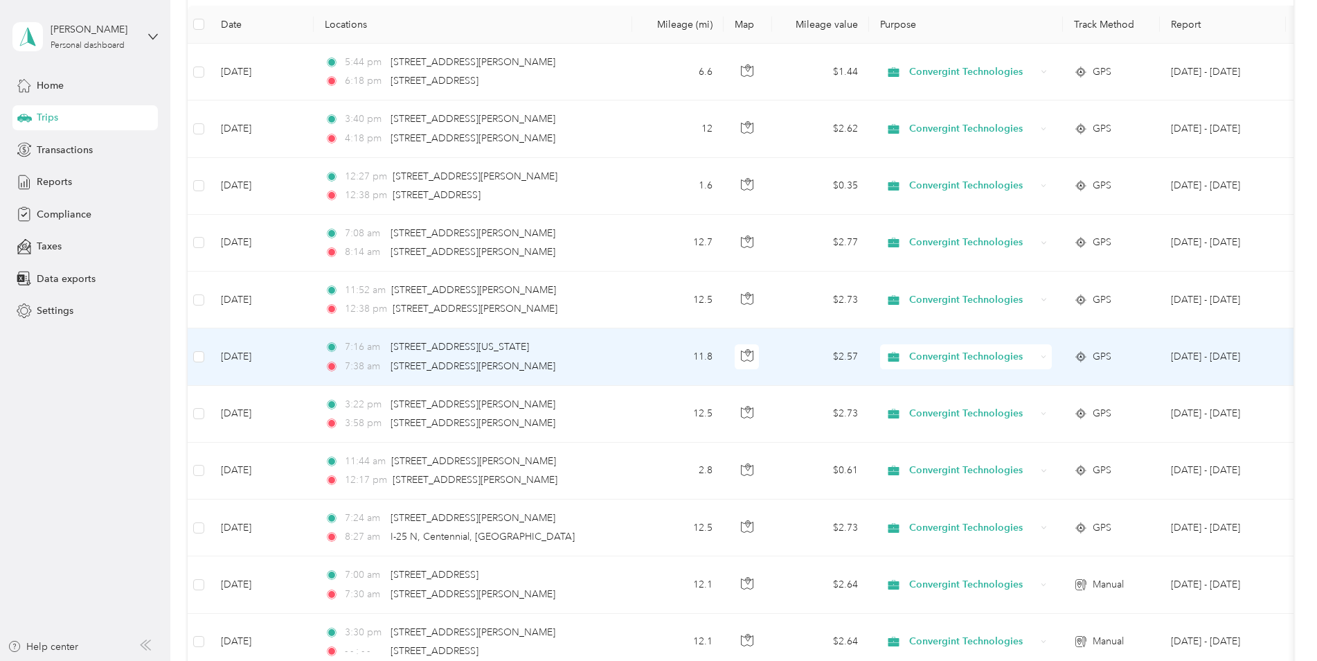
scroll to position [0, 0]
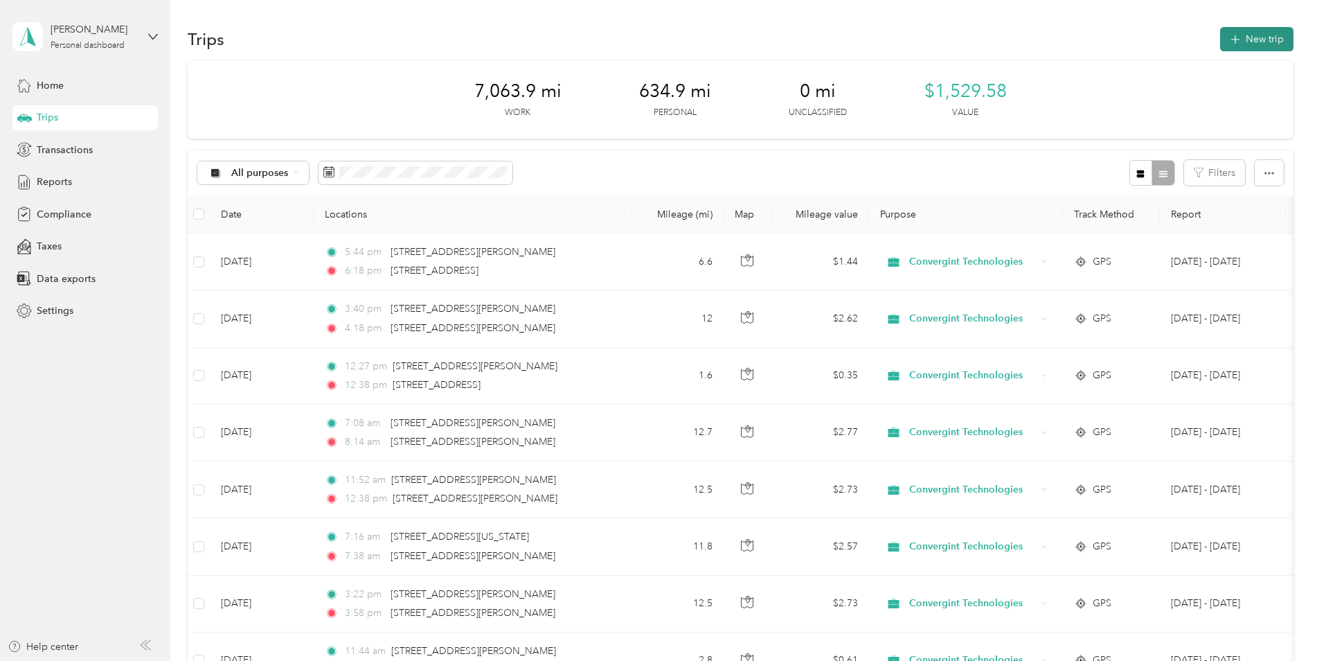
click at [1231, 50] on button "New trip" at bounding box center [1256, 39] width 73 height 24
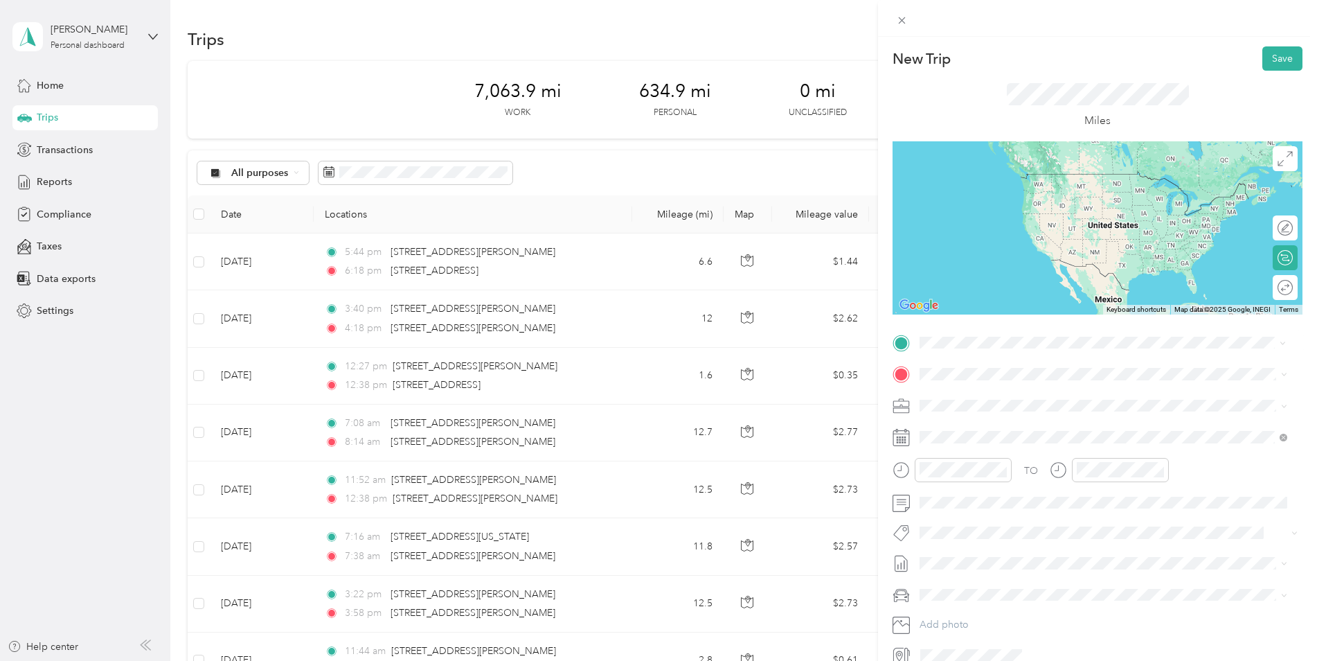
click at [1014, 399] on span "[STREET_ADDRESS][PERSON_NAME][US_STATE]" at bounding box center [1053, 392] width 215 height 12
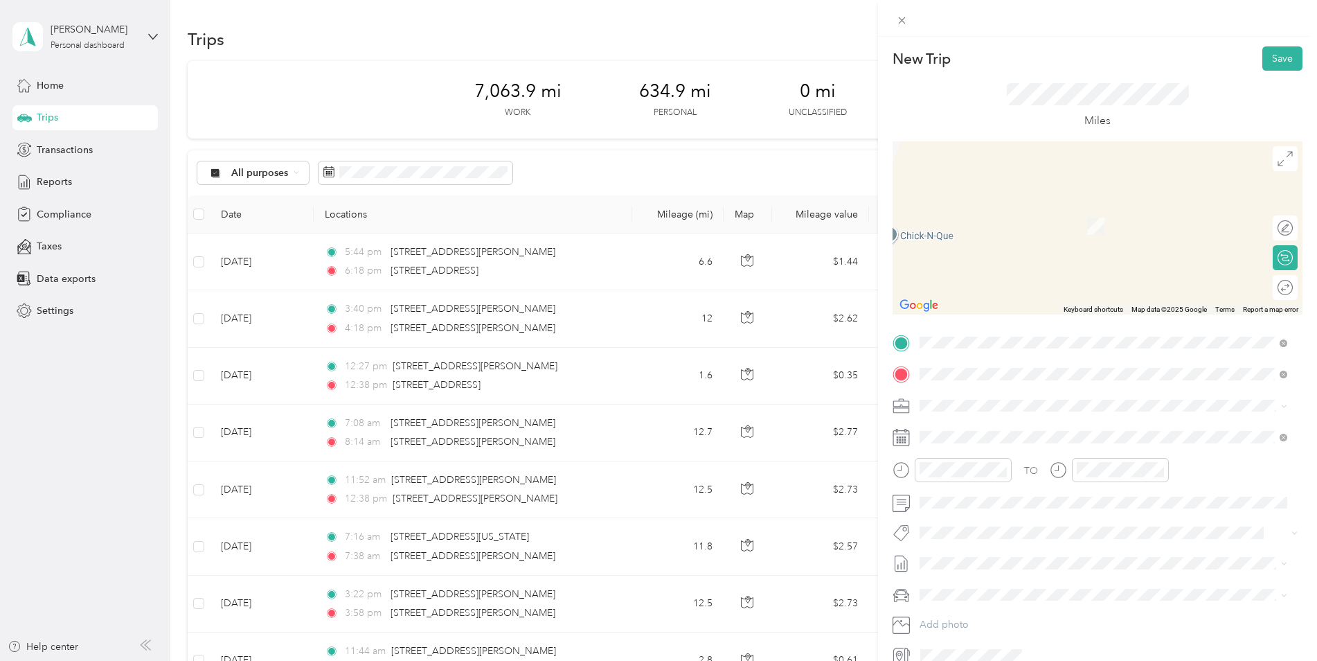
click at [940, 427] on div "[STREET_ADDRESS][US_STATE]" at bounding box center [1104, 425] width 358 height 19
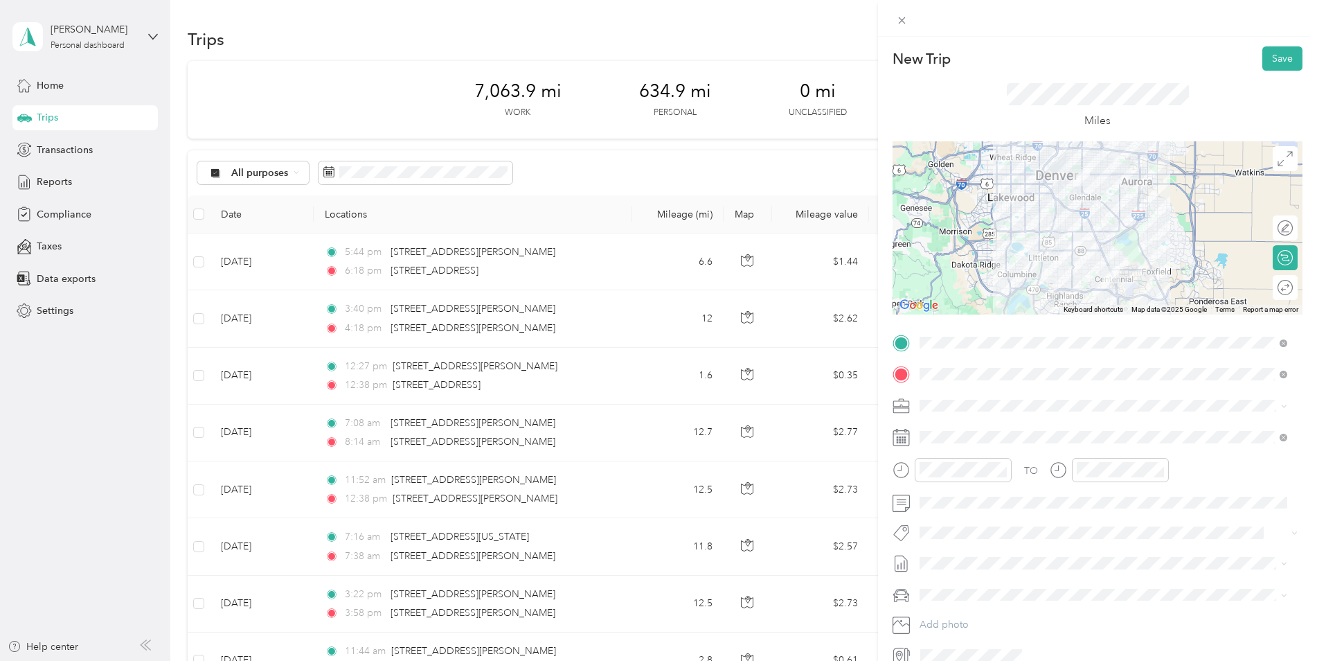
click at [899, 440] on icon at bounding box center [901, 437] width 17 height 17
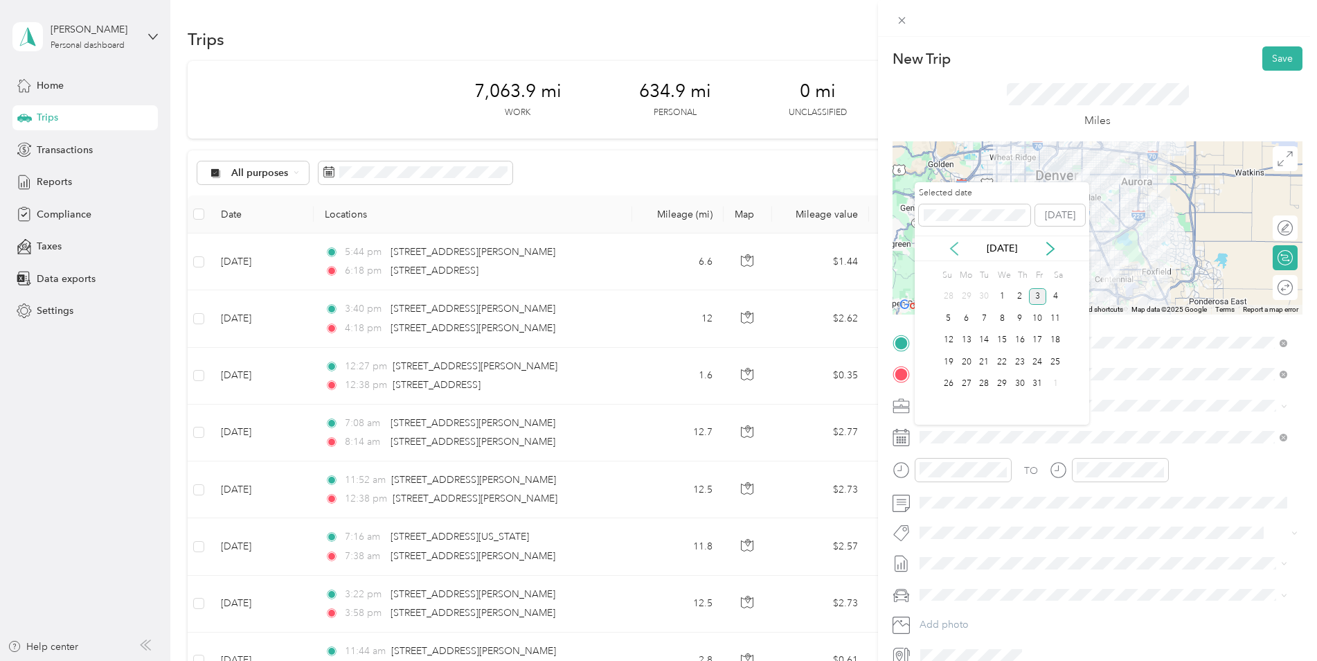
click at [954, 249] on icon at bounding box center [954, 249] width 14 height 14
click at [1033, 364] on div "26" at bounding box center [1038, 361] width 18 height 17
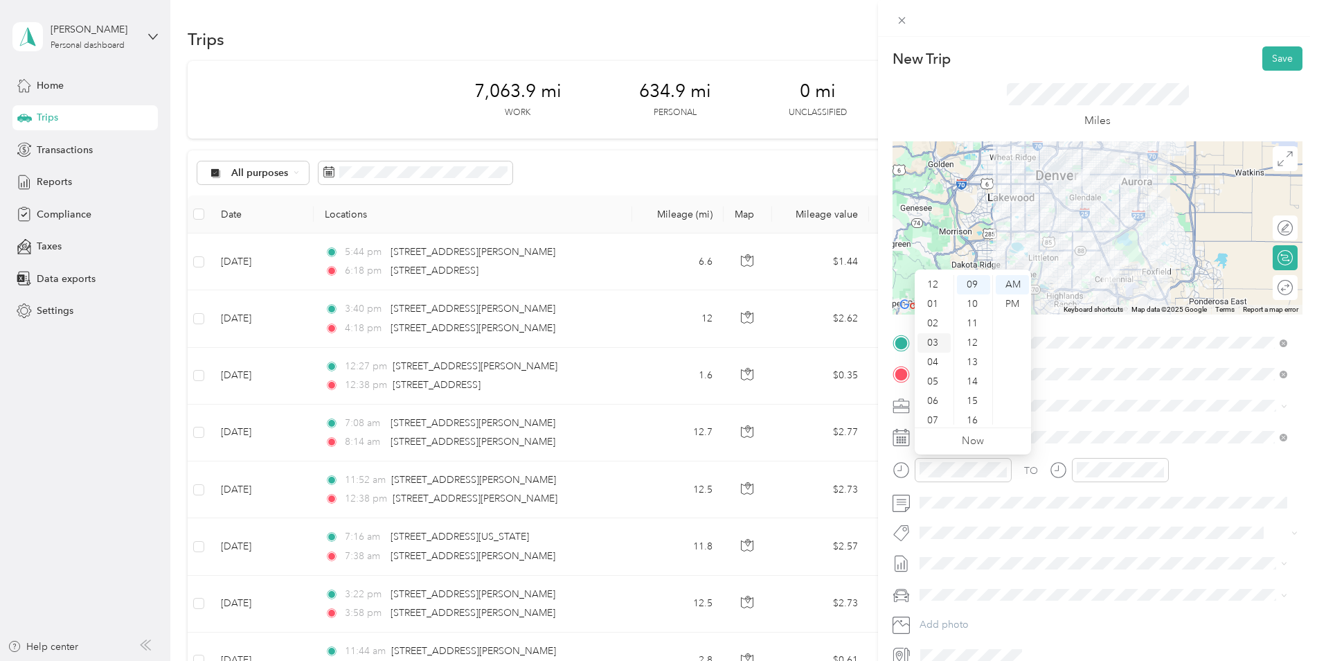
click at [934, 337] on div "03" at bounding box center [934, 342] width 33 height 19
click at [974, 397] on div "30" at bounding box center [973, 400] width 33 height 19
click at [1006, 303] on div "PM" at bounding box center [1012, 303] width 33 height 19
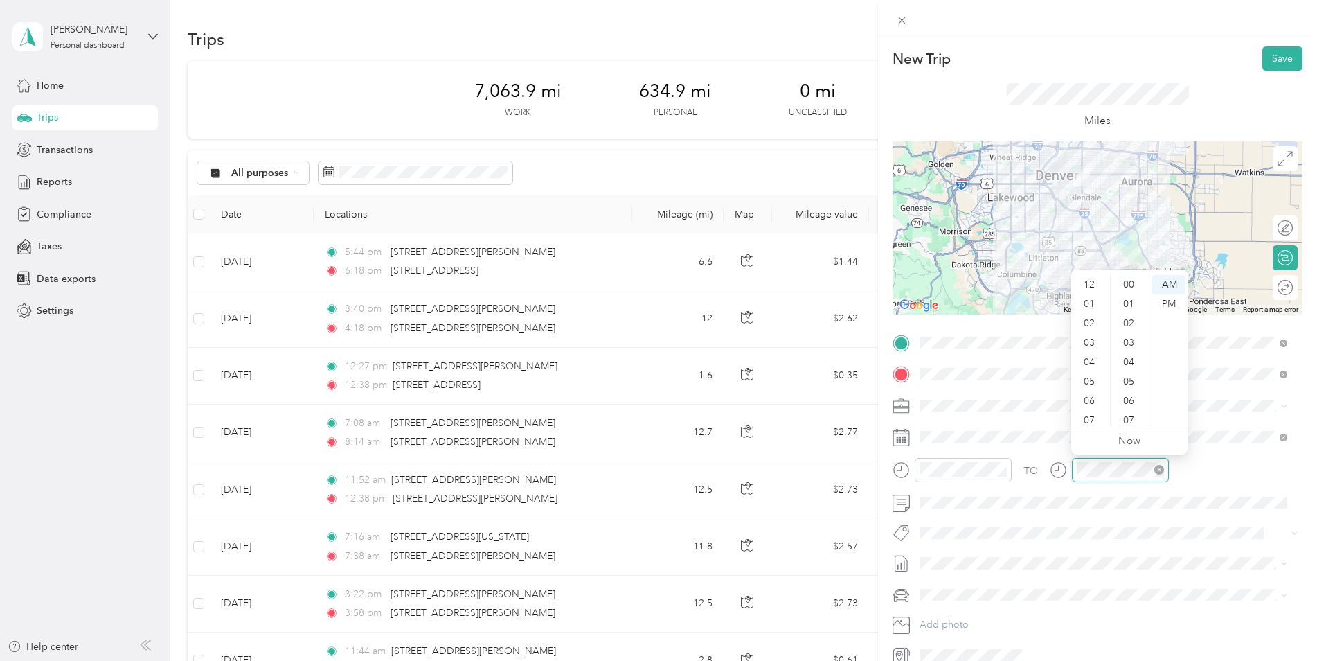
scroll to position [83, 0]
click at [1089, 280] on div "04" at bounding box center [1090, 278] width 33 height 19
click at [1132, 281] on div "00" at bounding box center [1130, 284] width 33 height 19
click at [1173, 305] on div "PM" at bounding box center [1168, 303] width 33 height 19
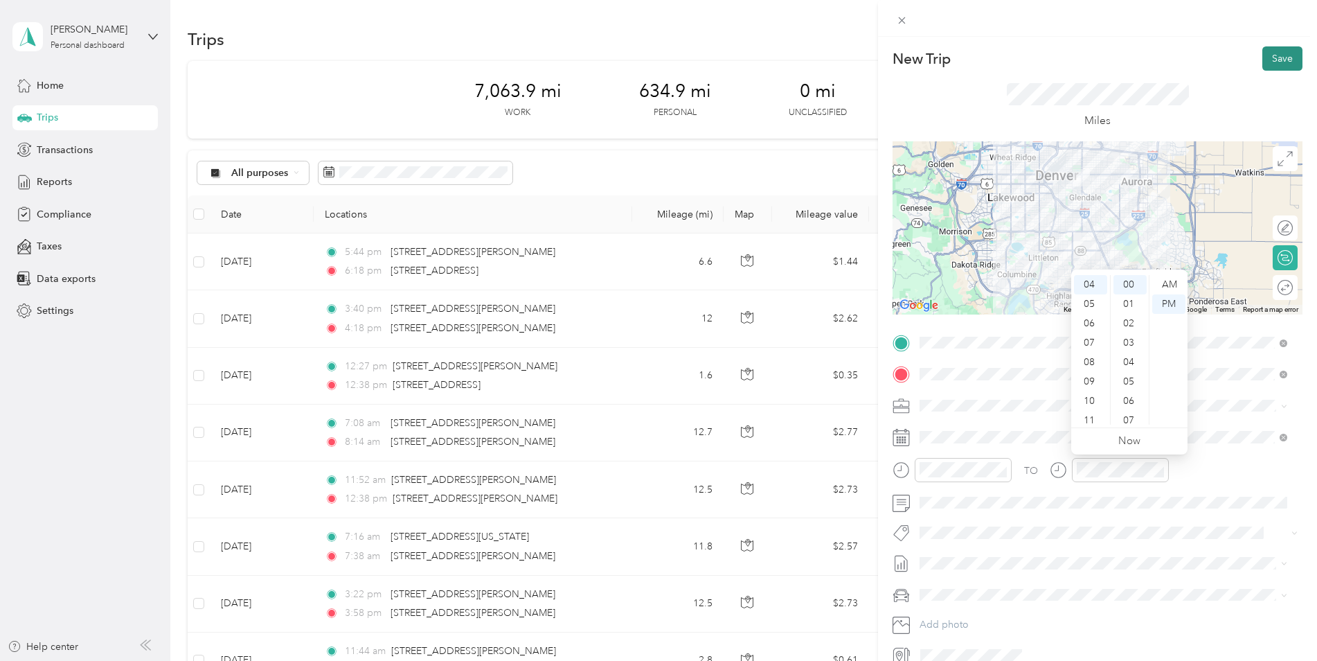
click at [1264, 64] on button "Save" at bounding box center [1283, 58] width 40 height 24
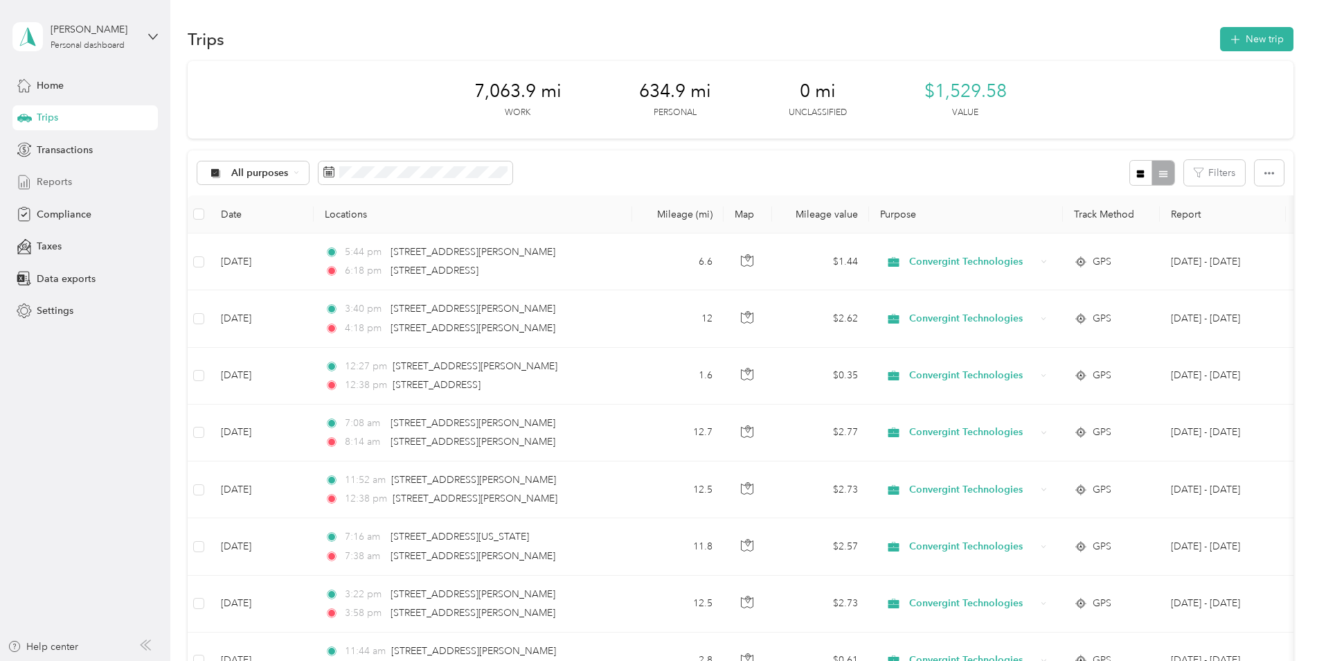
click at [66, 181] on span "Reports" at bounding box center [54, 182] width 35 height 15
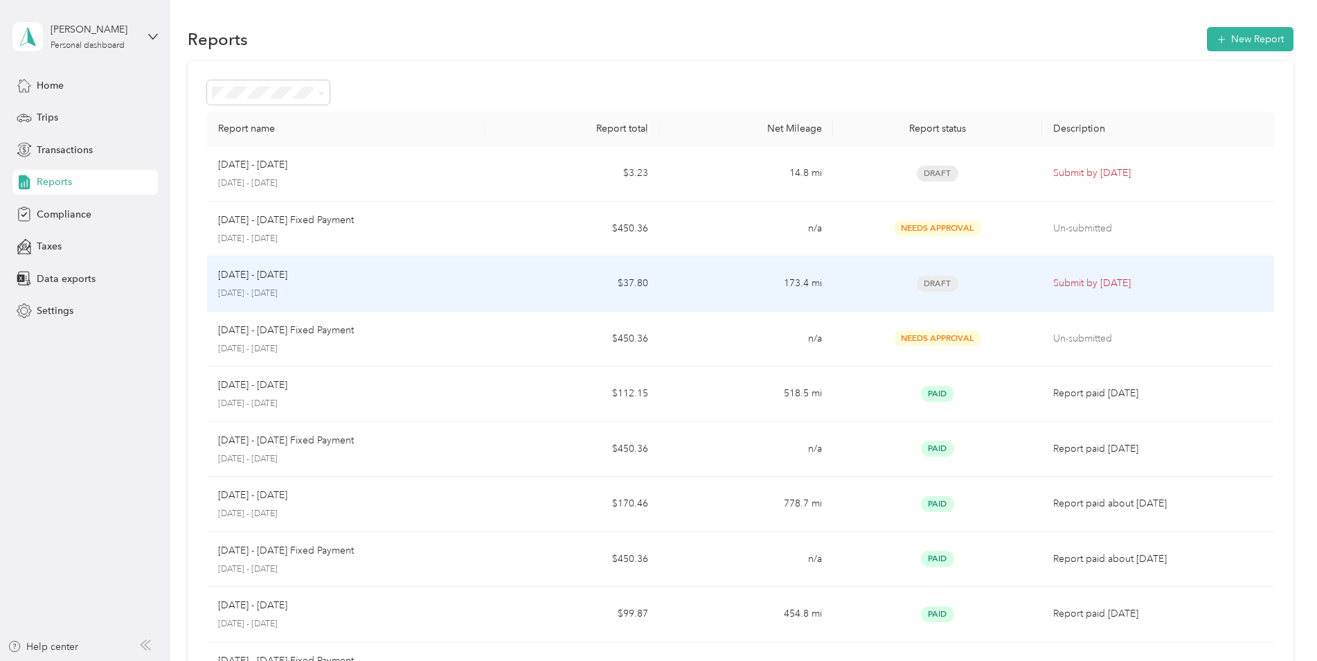
click at [938, 290] on span "Draft" at bounding box center [938, 284] width 42 height 16
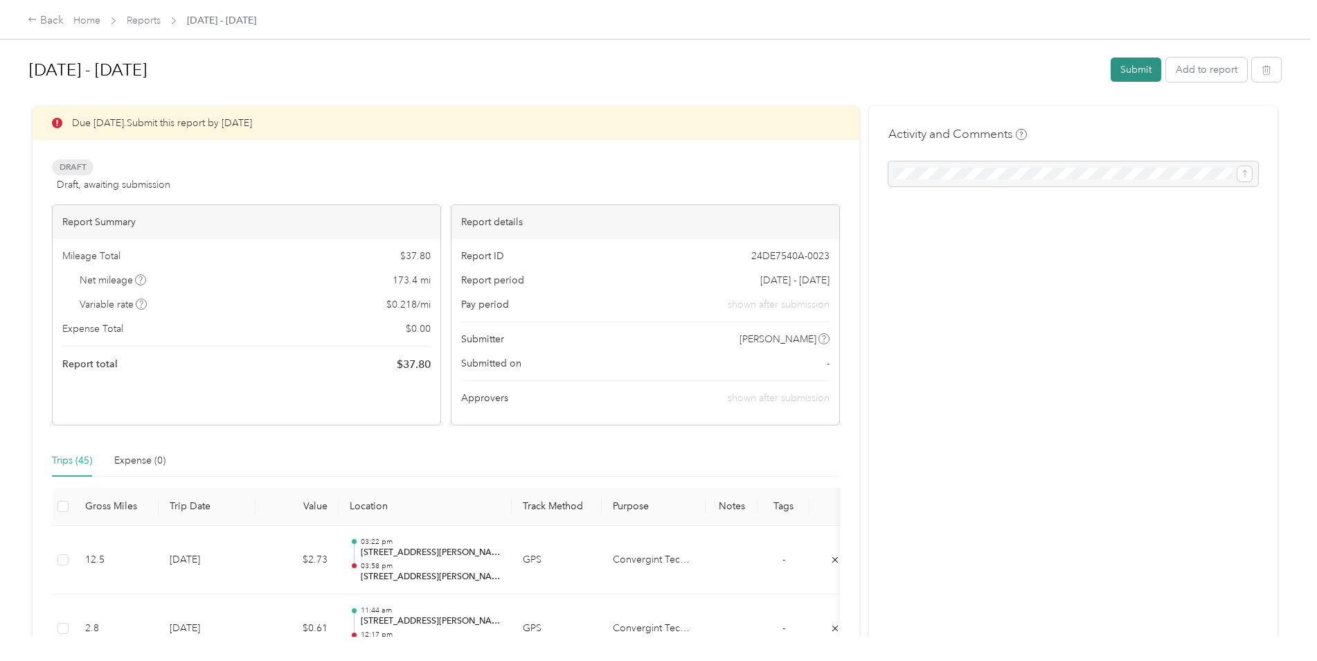
click at [1124, 69] on button "Submit" at bounding box center [1136, 69] width 51 height 24
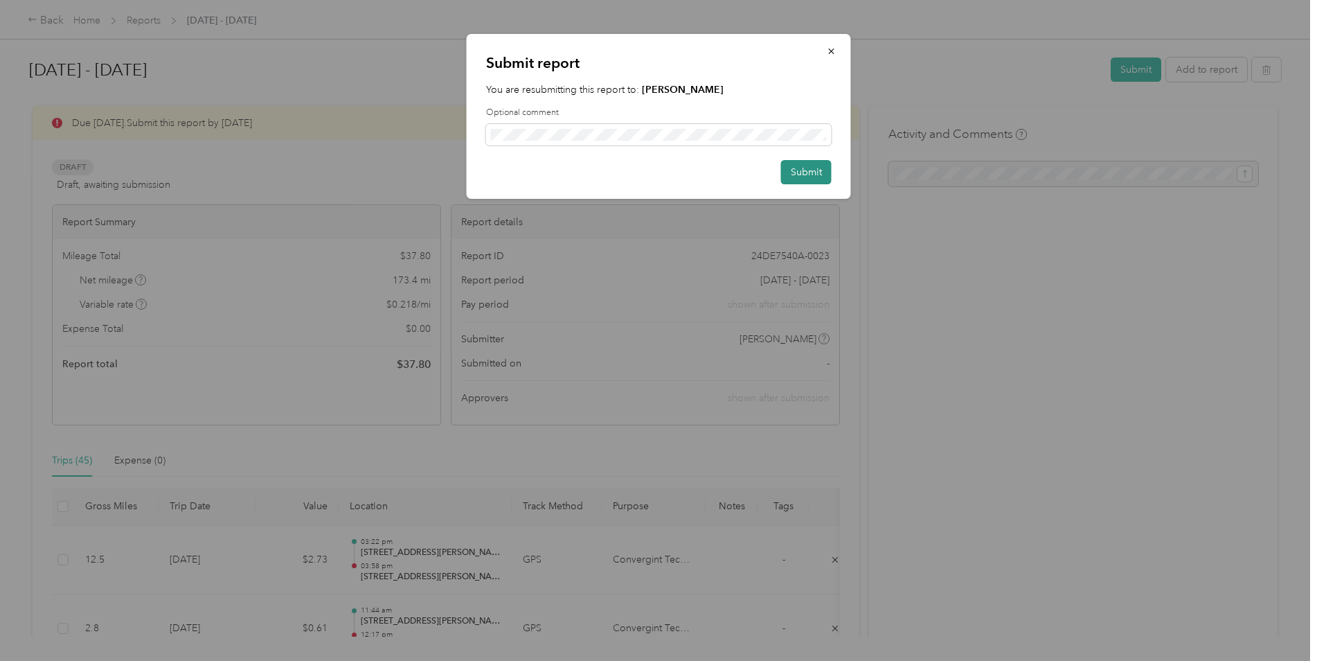
click at [787, 172] on button "Submit" at bounding box center [806, 172] width 51 height 24
